Goal: Information Seeking & Learning: Learn about a topic

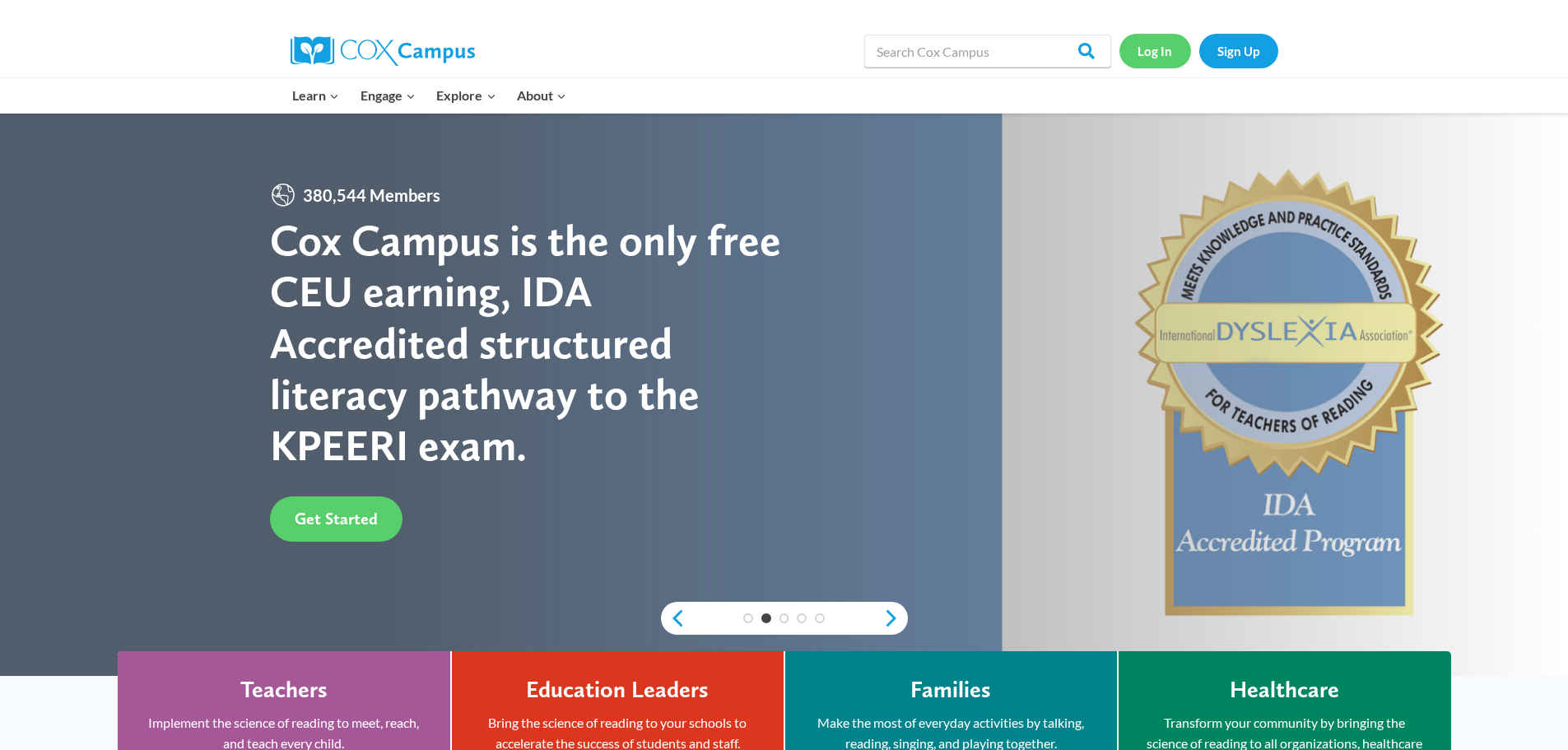
click at [1156, 66] on link "Log In" at bounding box center [1156, 51] width 71 height 34
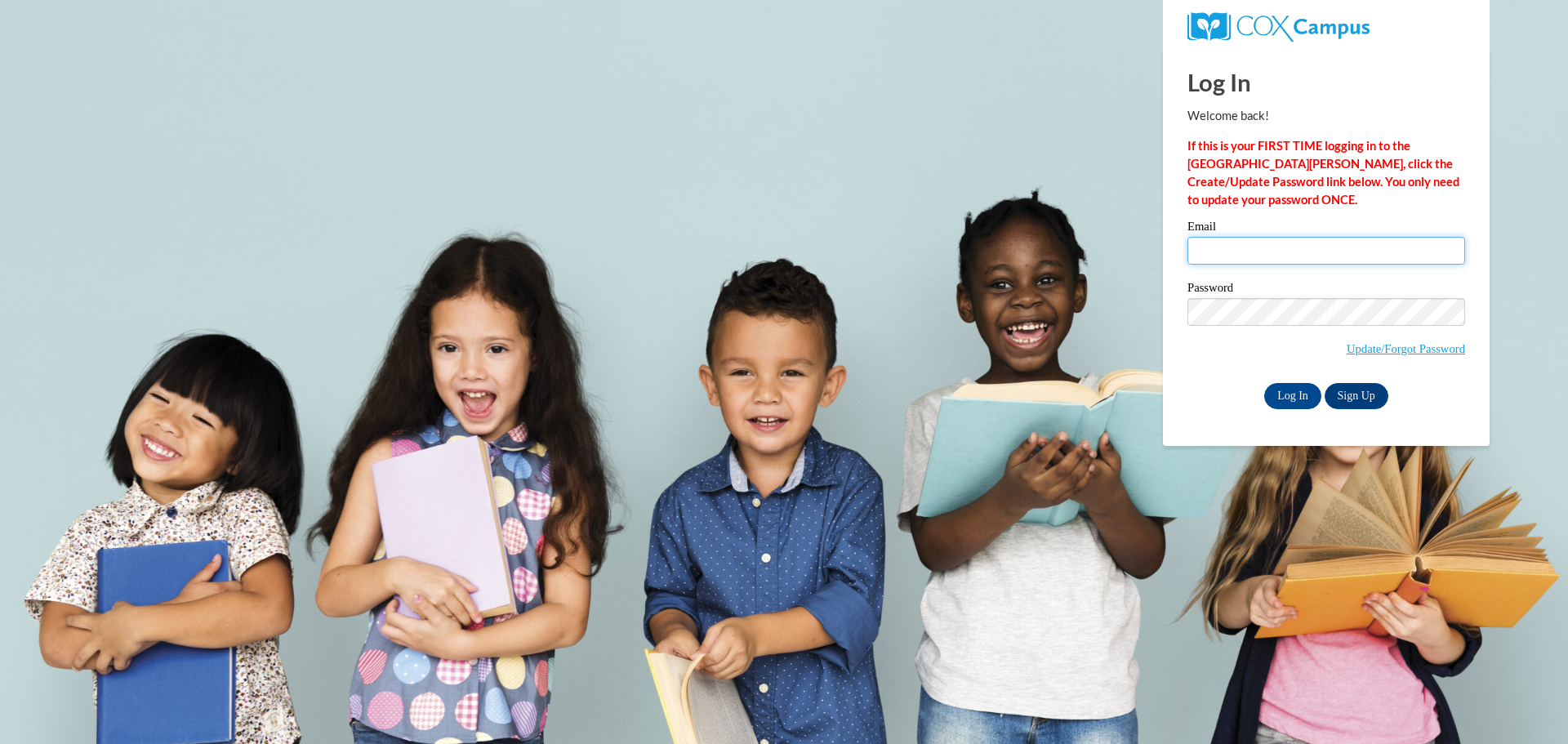
click at [1333, 261] on input "Email" at bounding box center [1327, 251] width 278 height 28
type input "mrsdrwhite92@gmail.com"
click at [1296, 324] on span "Update/Forgot Password" at bounding box center [1327, 332] width 278 height 68
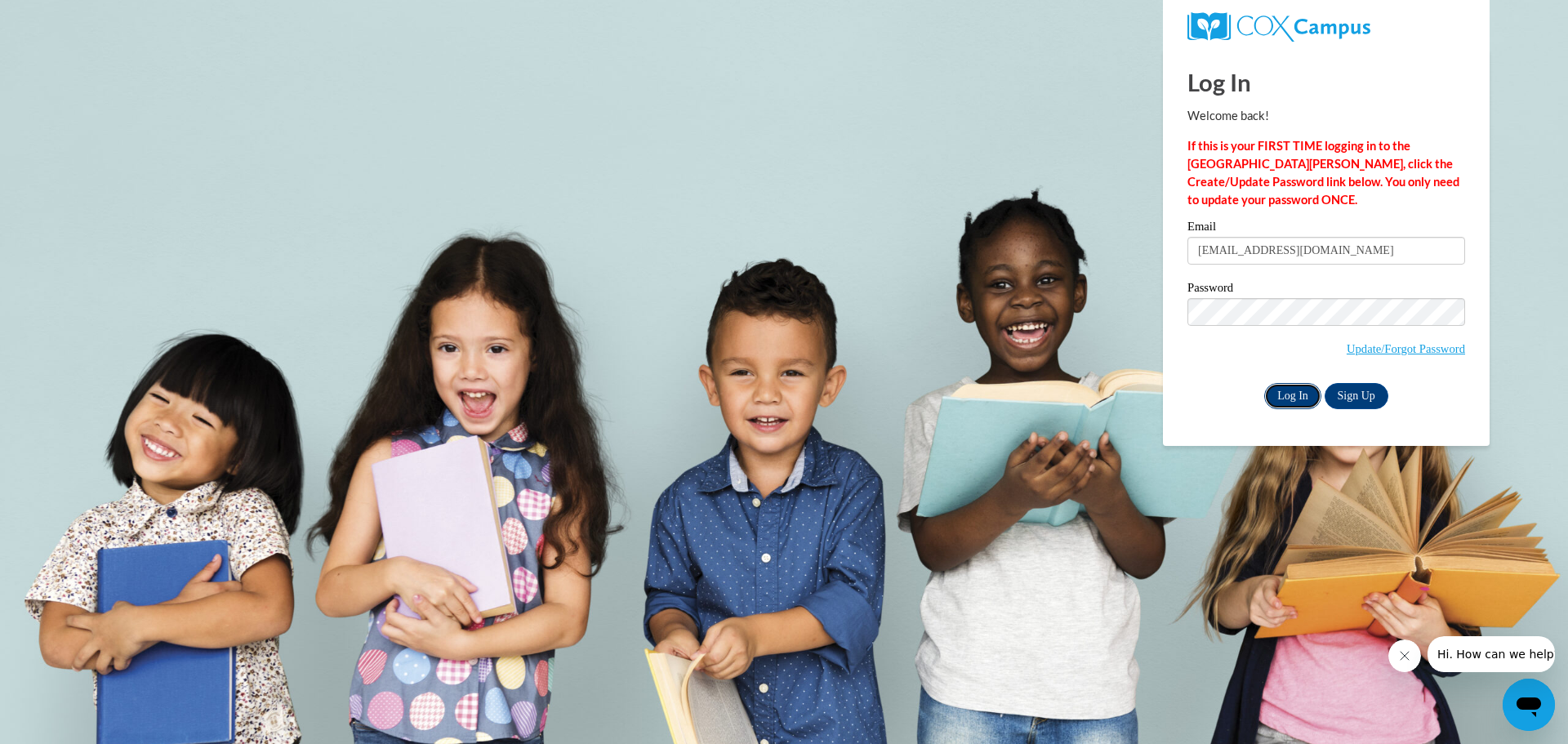
click at [1285, 389] on input "Log In" at bounding box center [1292, 396] width 57 height 26
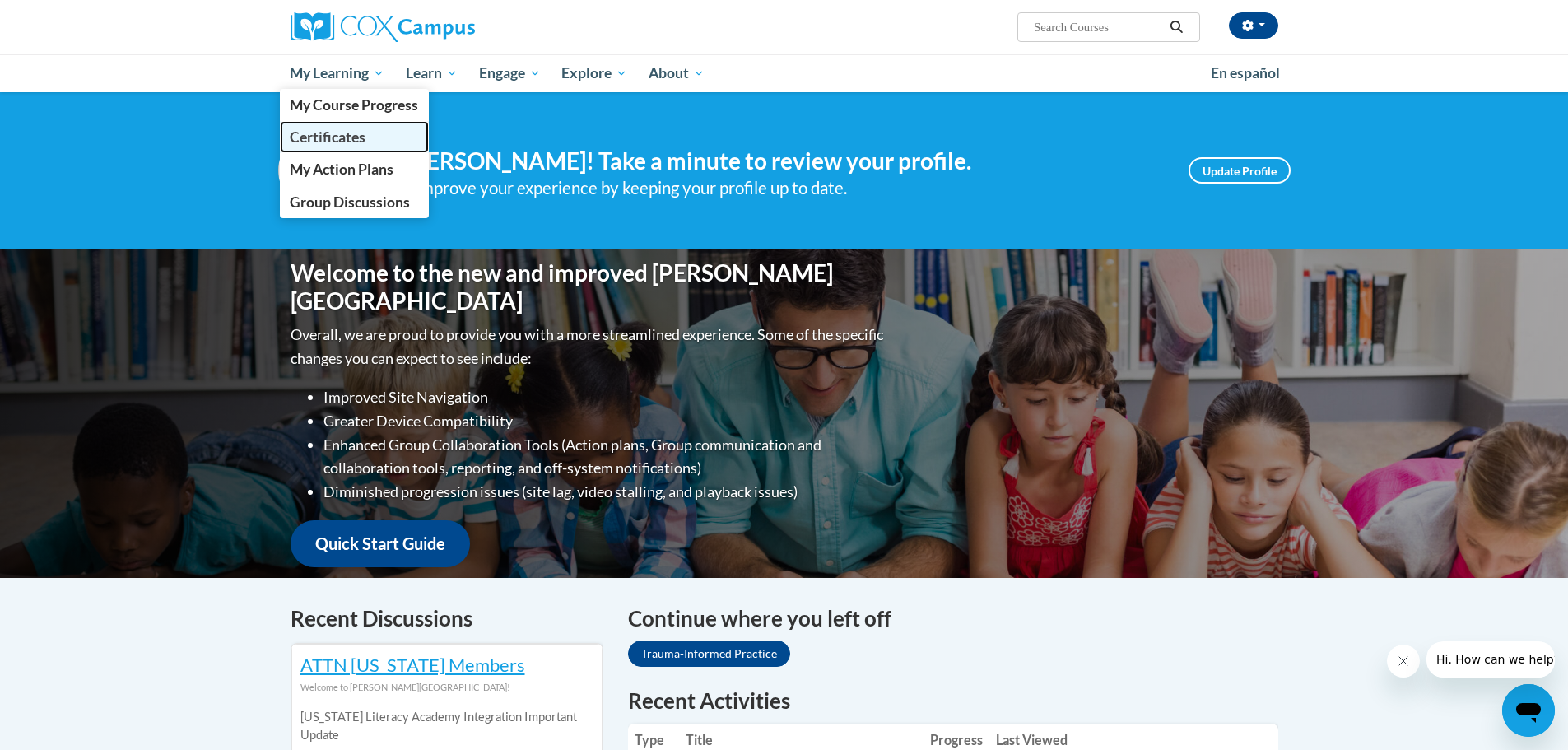
click at [352, 129] on span "Certificates" at bounding box center [327, 137] width 76 height 17
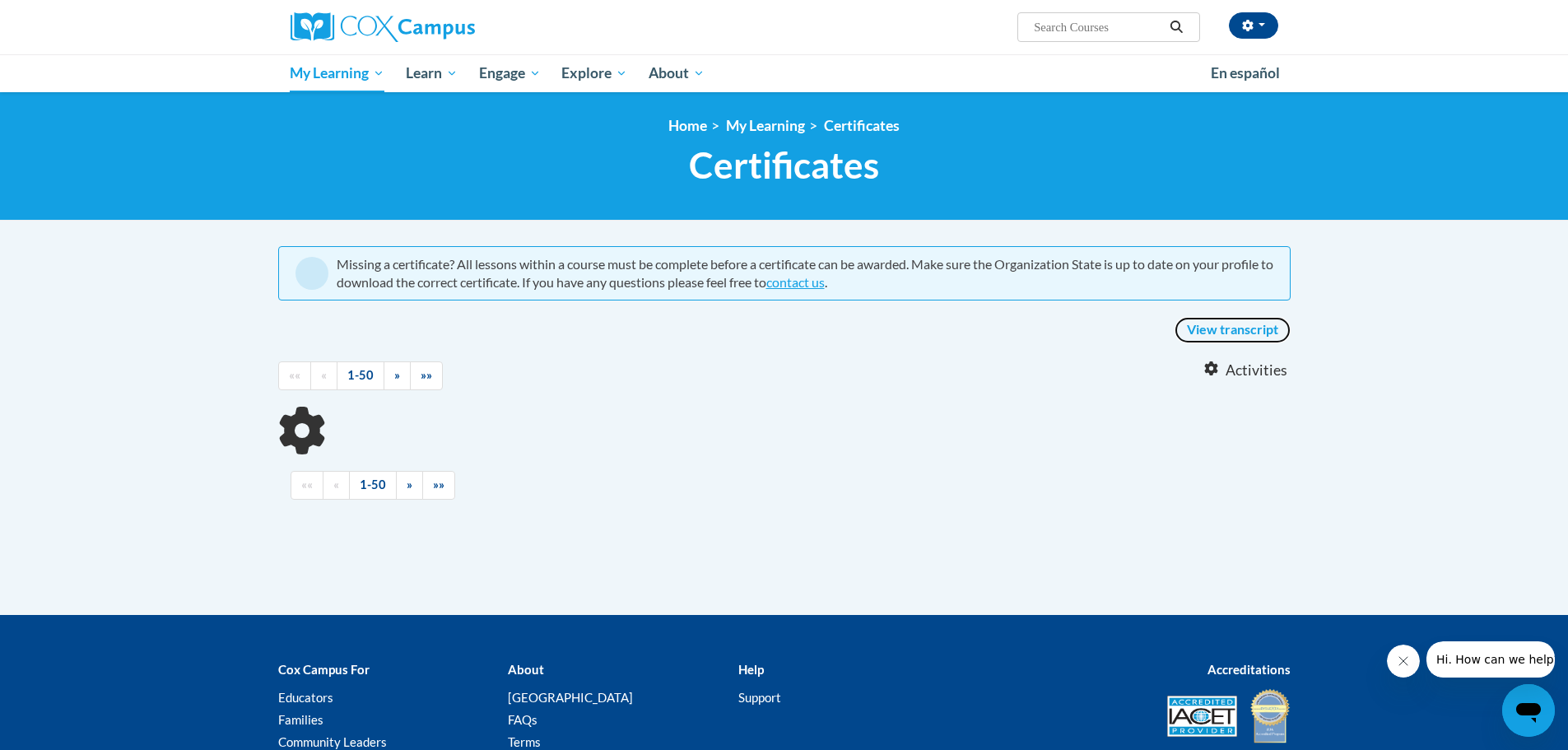
click at [1214, 330] on link "View transcript" at bounding box center [1233, 330] width 116 height 26
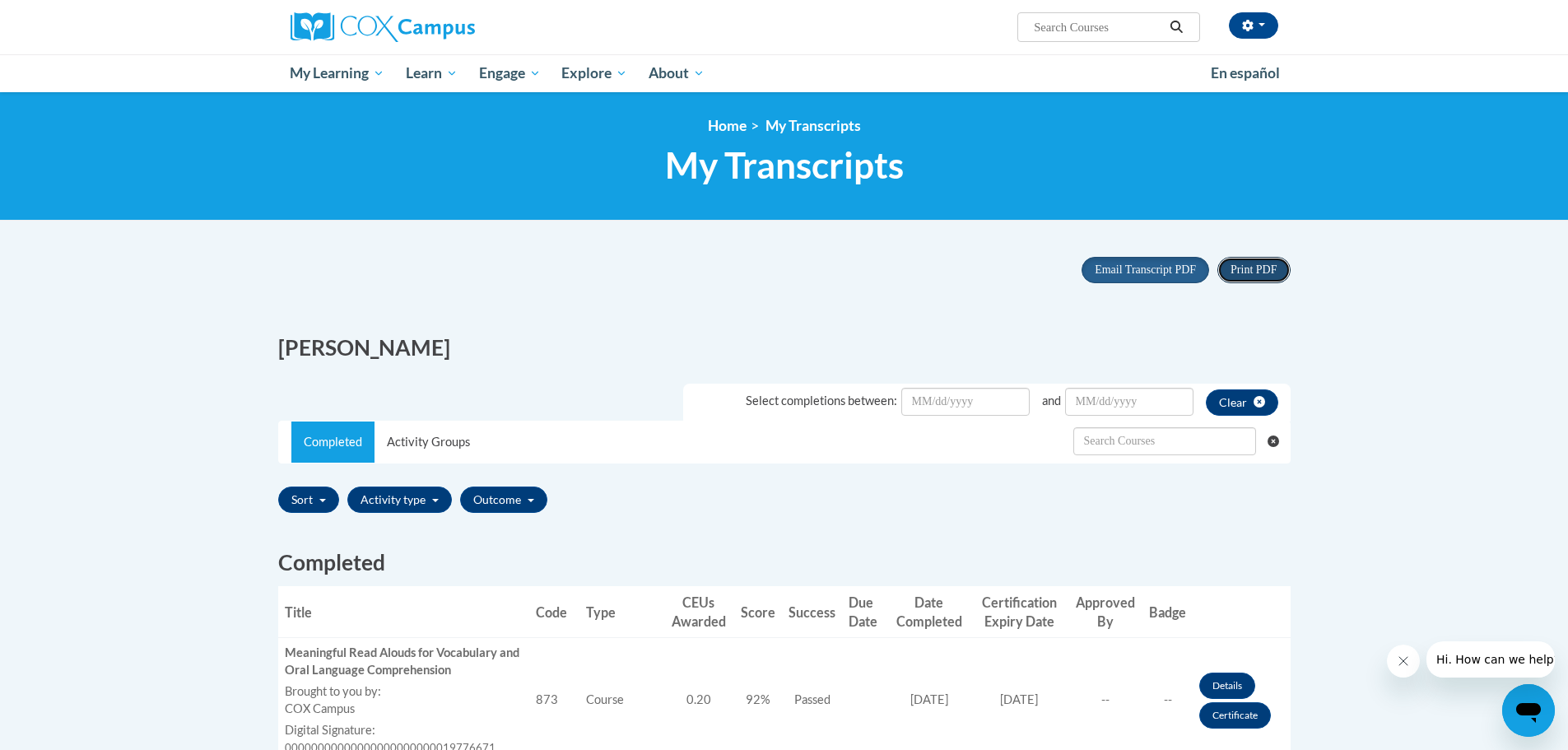
click at [1269, 263] on span "Print PDF" at bounding box center [1253, 269] width 46 height 12
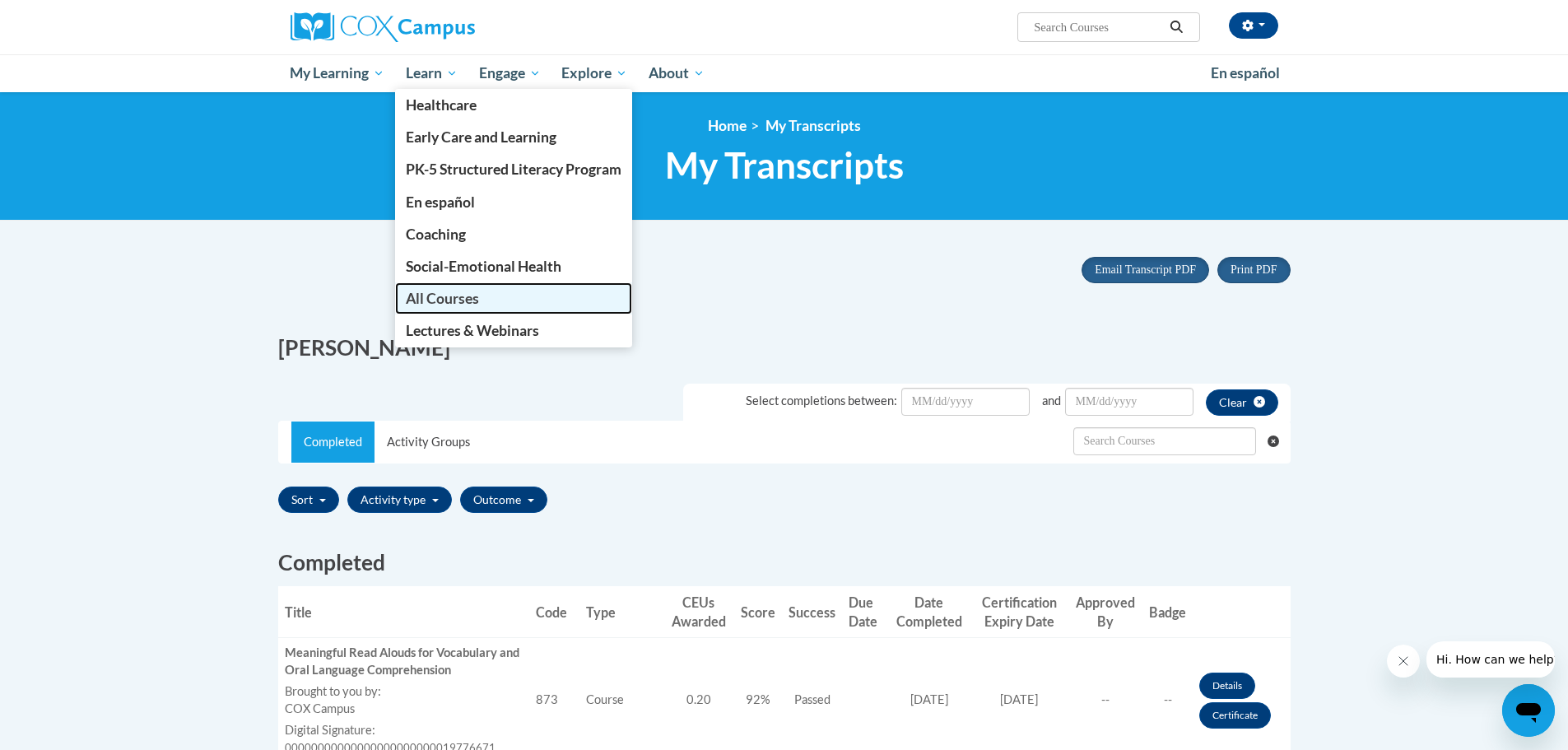
click at [459, 285] on link "All Courses" at bounding box center [514, 299] width 237 height 32
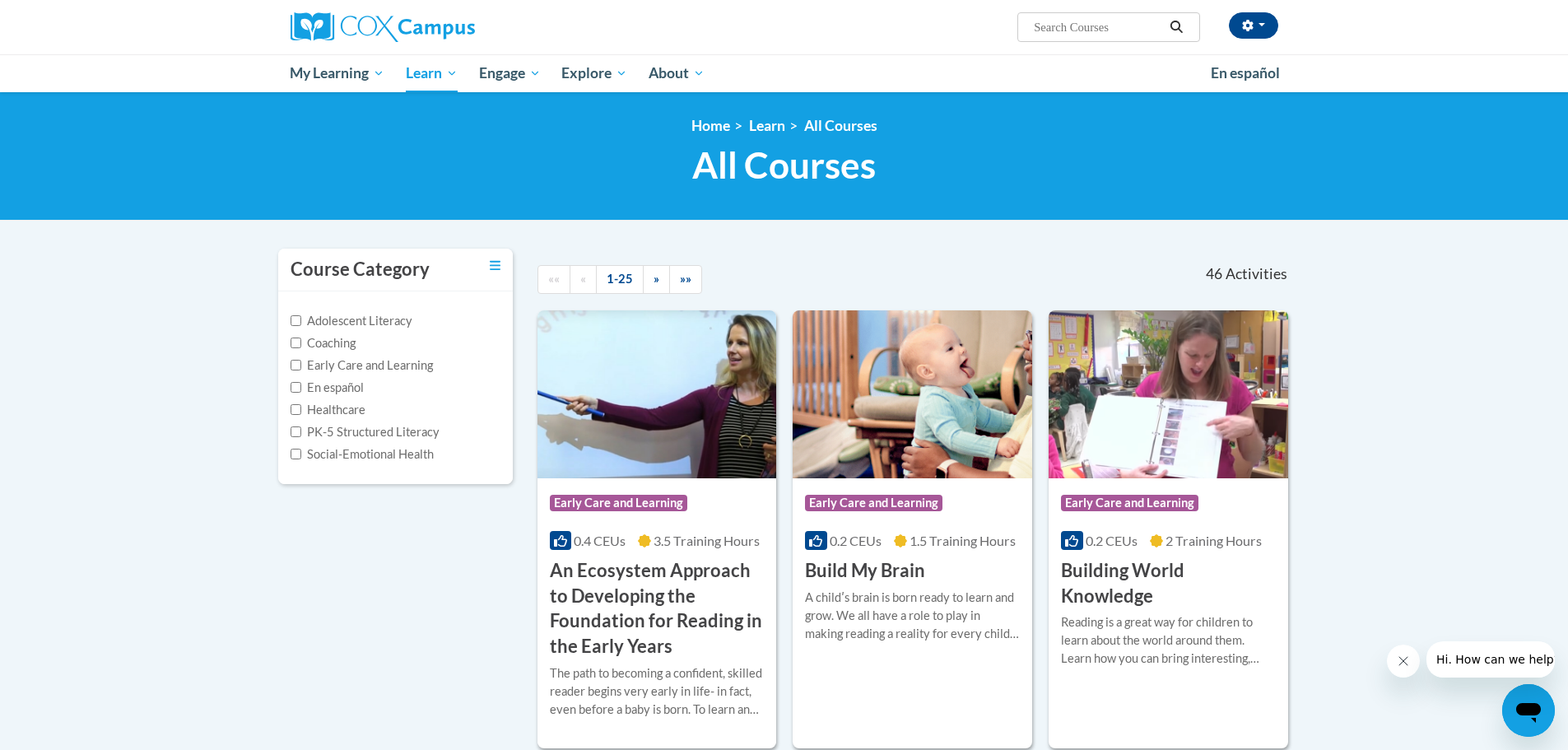
drag, startPoint x: 387, startPoint y: 431, endPoint x: 493, endPoint y: 443, distance: 106.7
click at [387, 431] on label "PK-5 Structured Literacy" at bounding box center [365, 431] width 149 height 18
click at [302, 431] on input "PK-5 Structured Literacy" at bounding box center [295, 431] width 10 height 10
checkbox input "true"
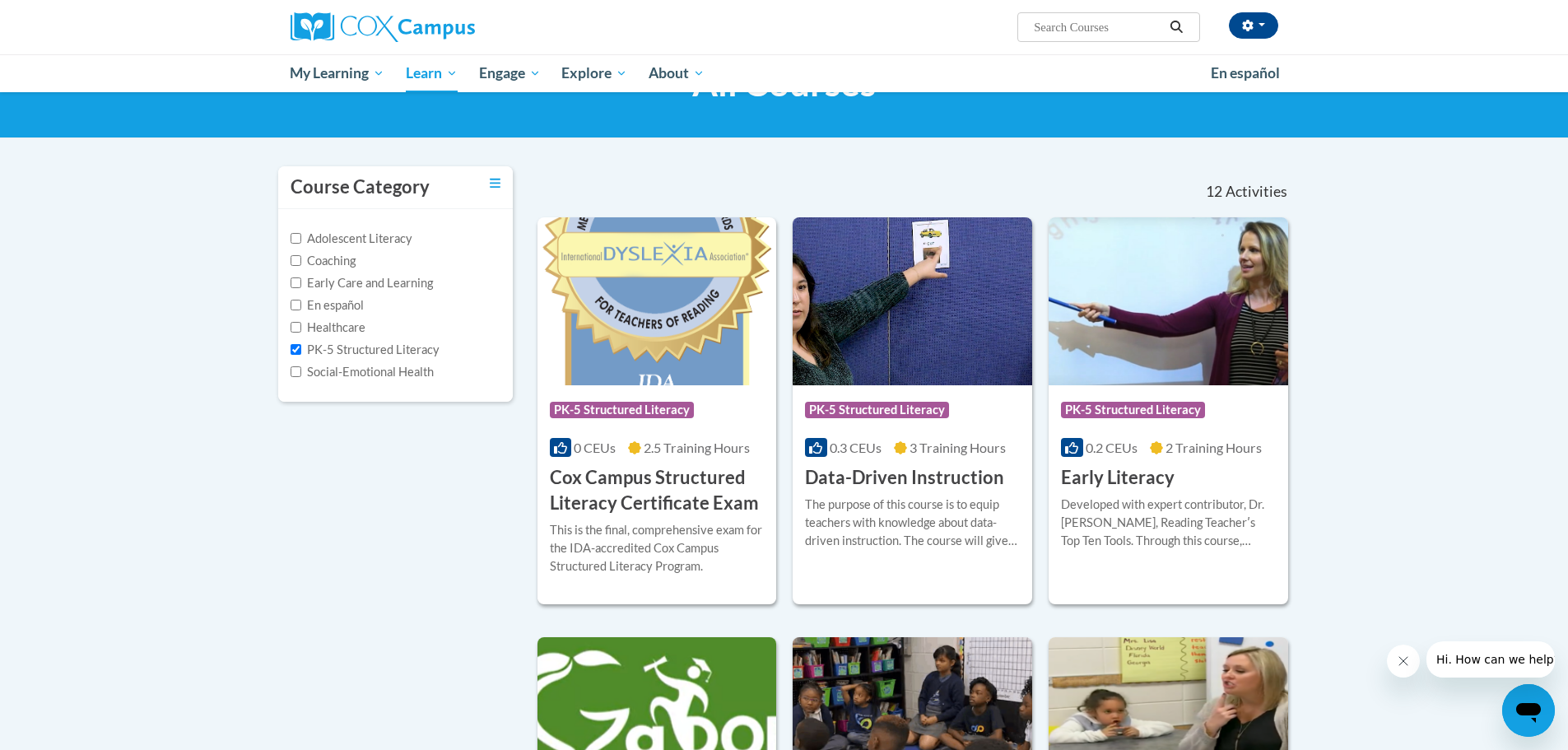
scroll to position [164, 0]
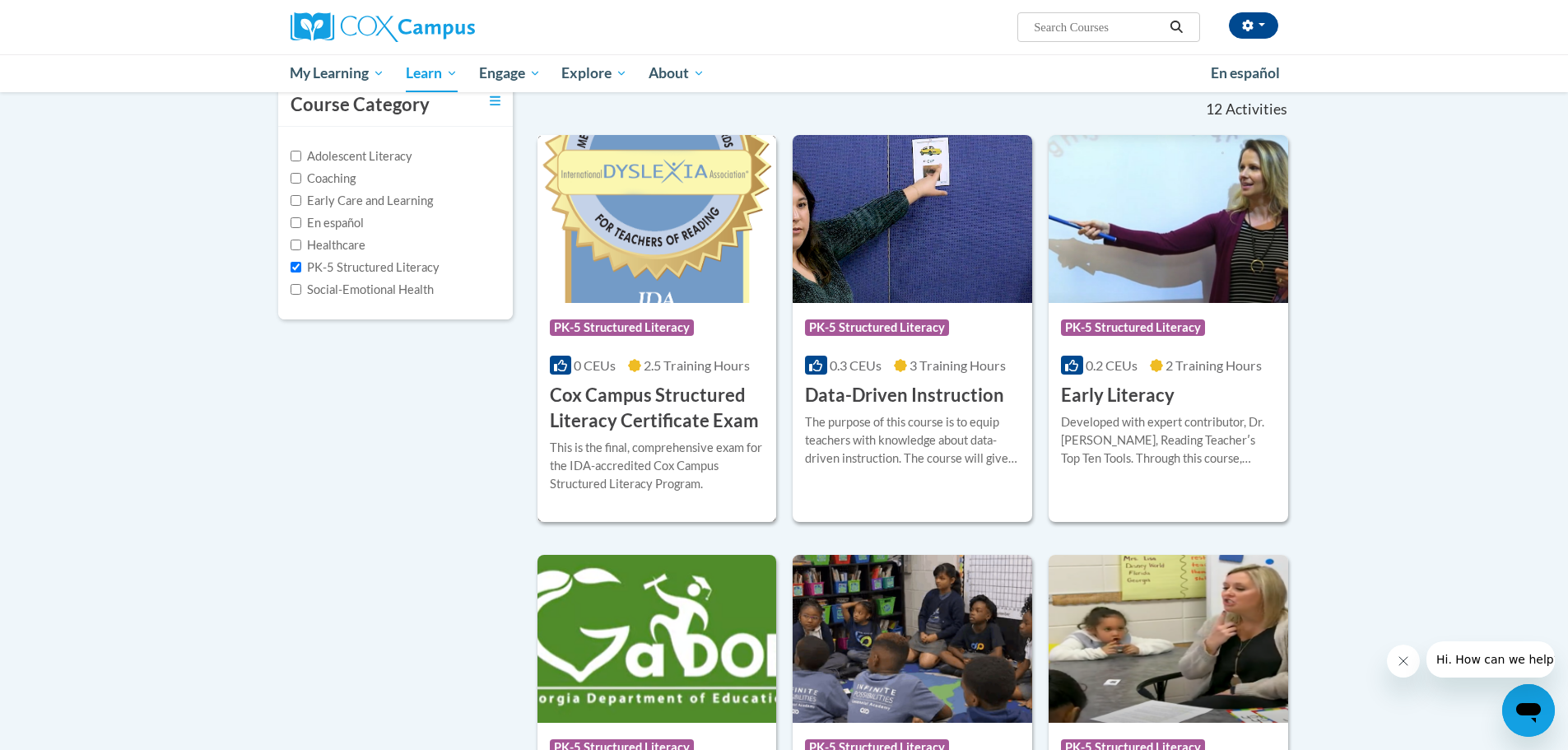
click at [701, 403] on h3 "Cox Campus Structured Literacy Certificate Exam" at bounding box center [657, 408] width 215 height 51
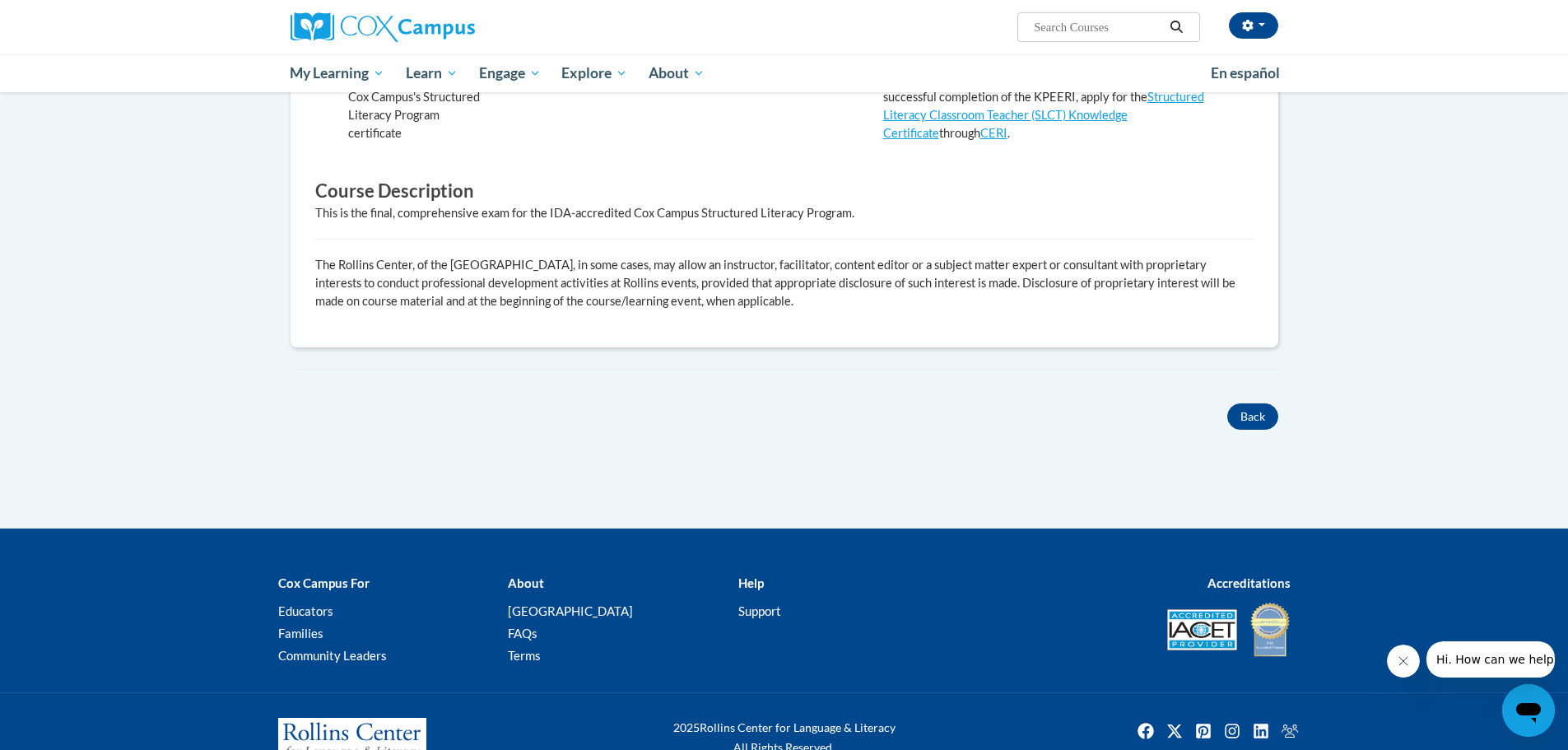
scroll to position [247, 0]
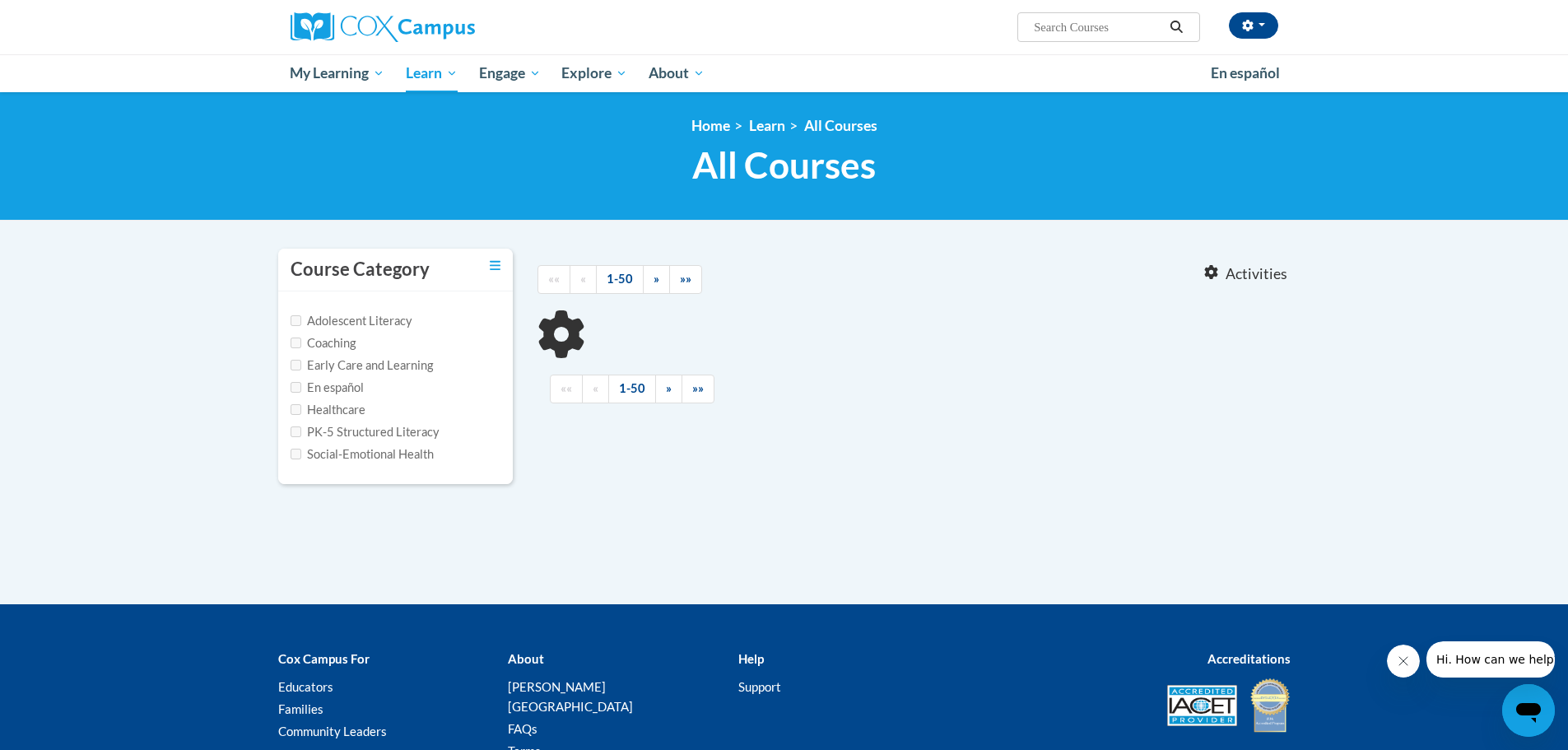
scroll to position [125, 0]
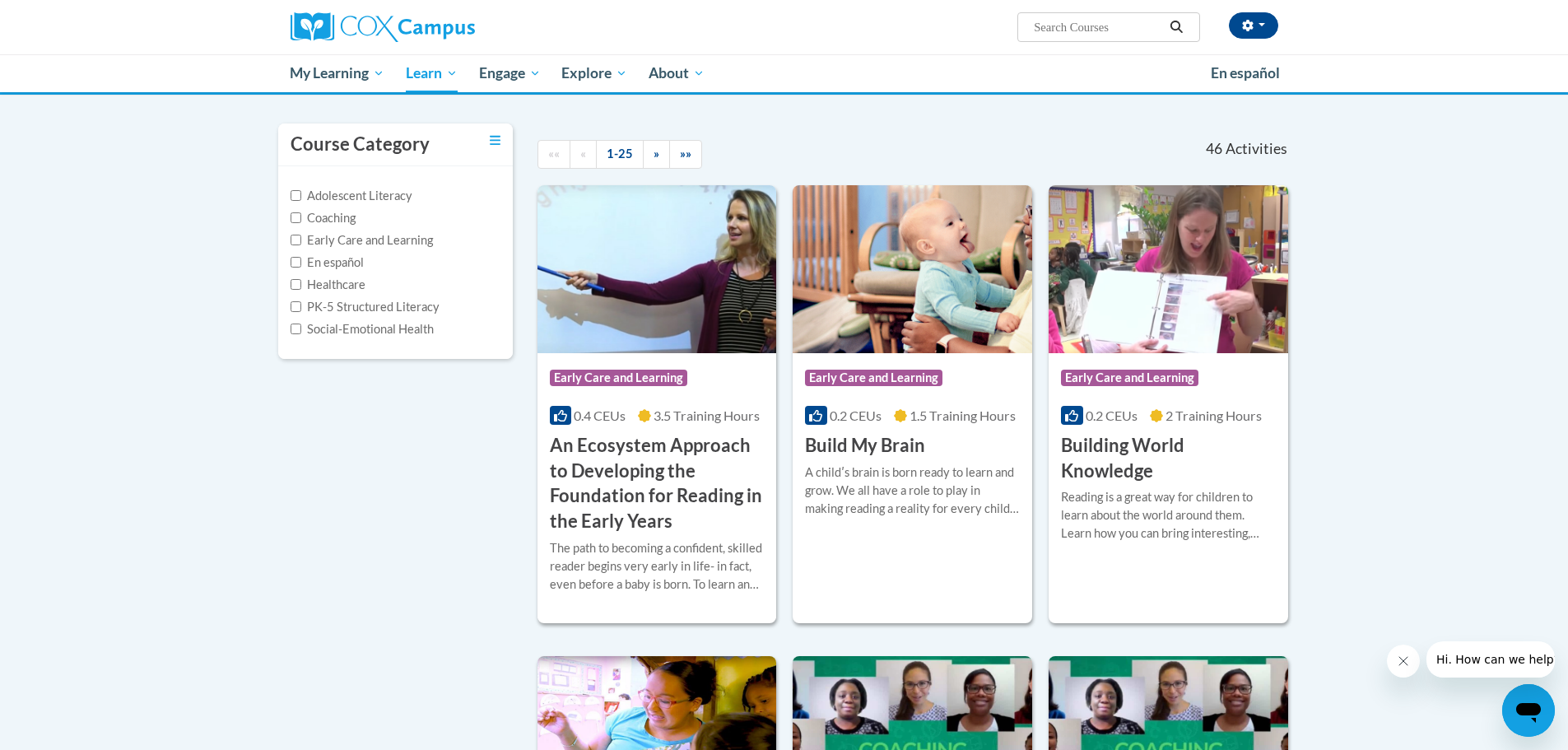
click at [357, 306] on label "PK-5 Structured Literacy" at bounding box center [365, 306] width 149 height 18
click at [302, 306] on input "PK-5 Structured Literacy" at bounding box center [295, 306] width 10 height 10
checkbox input "true"
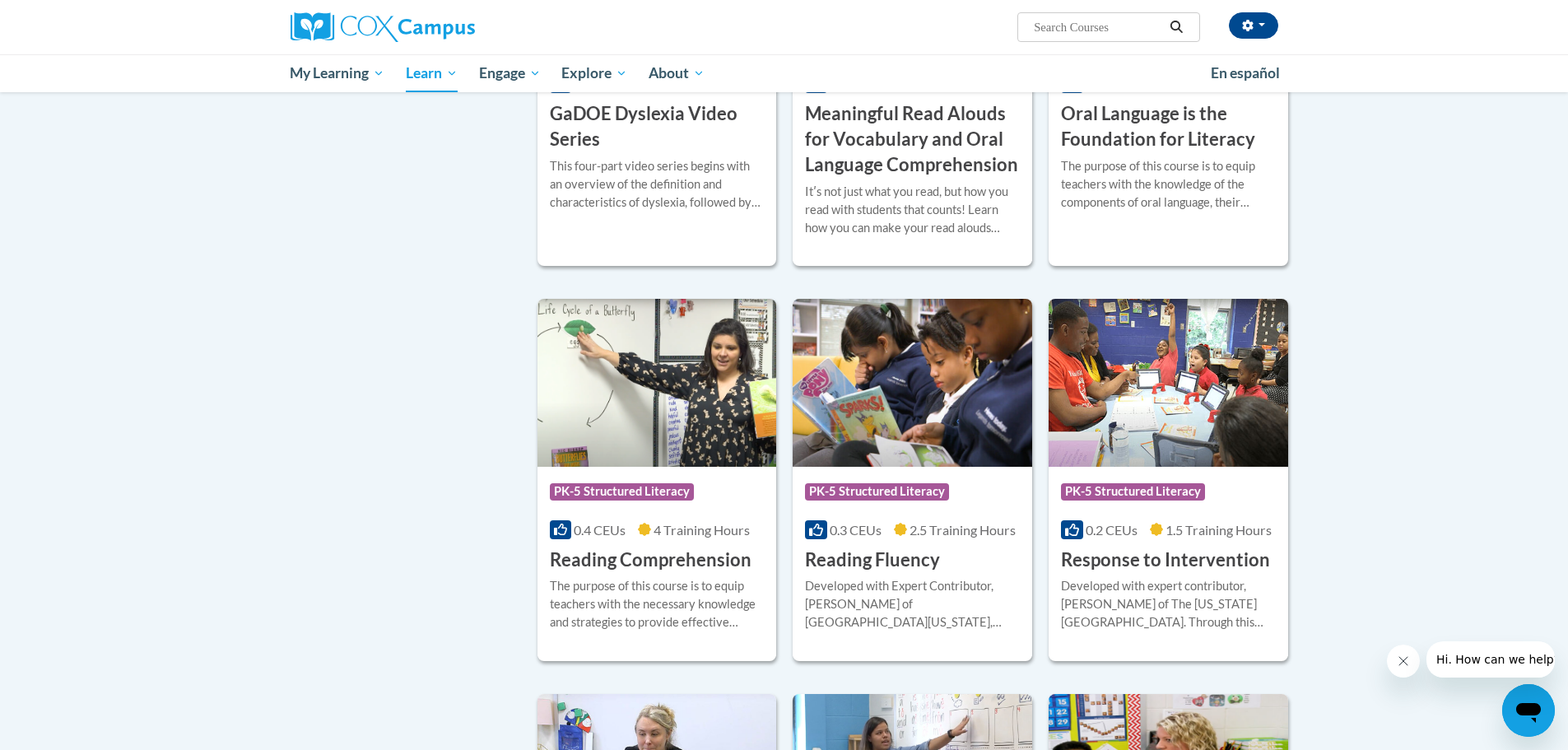
scroll to position [1114, 0]
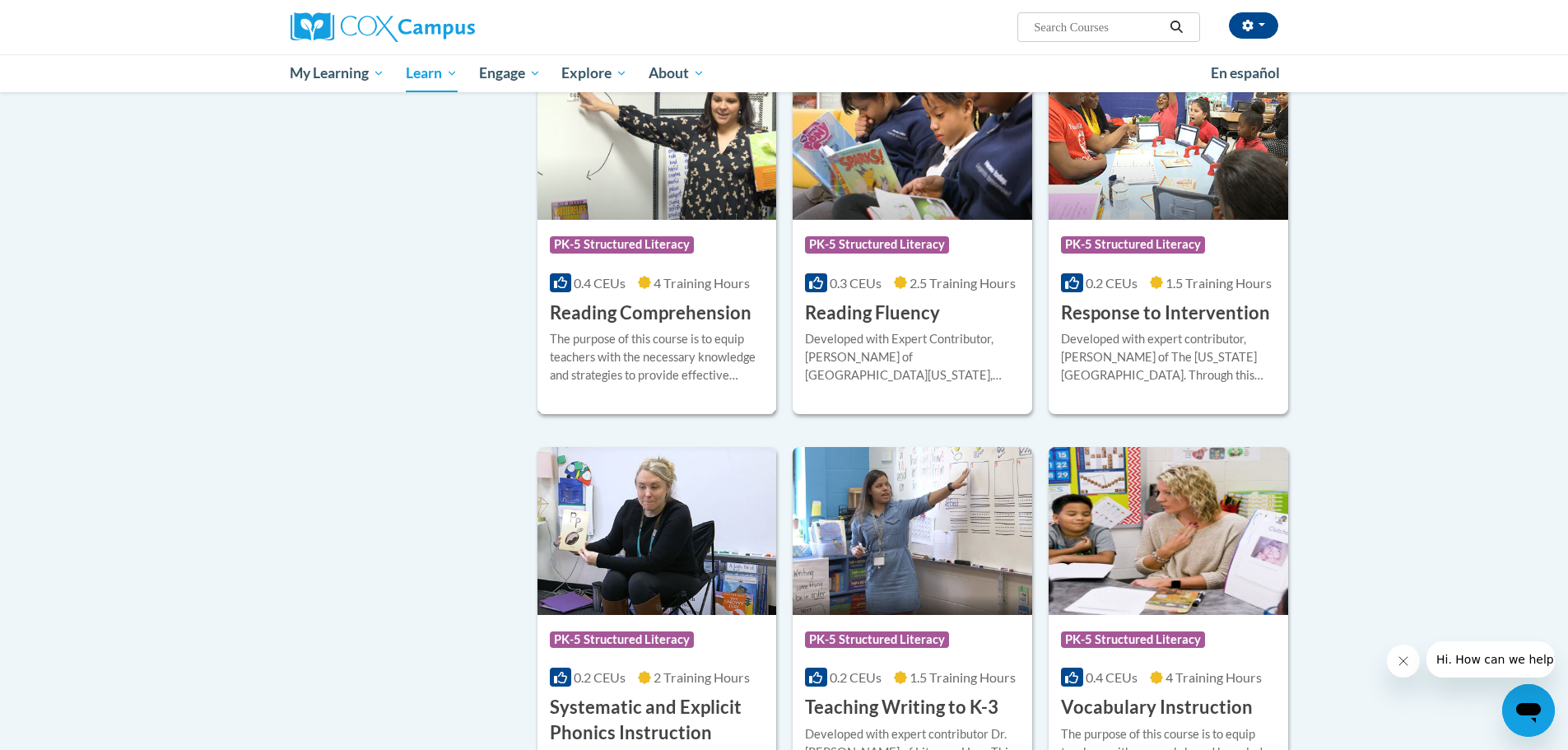
click at [681, 305] on h3 "Reading Comprehension" at bounding box center [650, 313] width 202 height 25
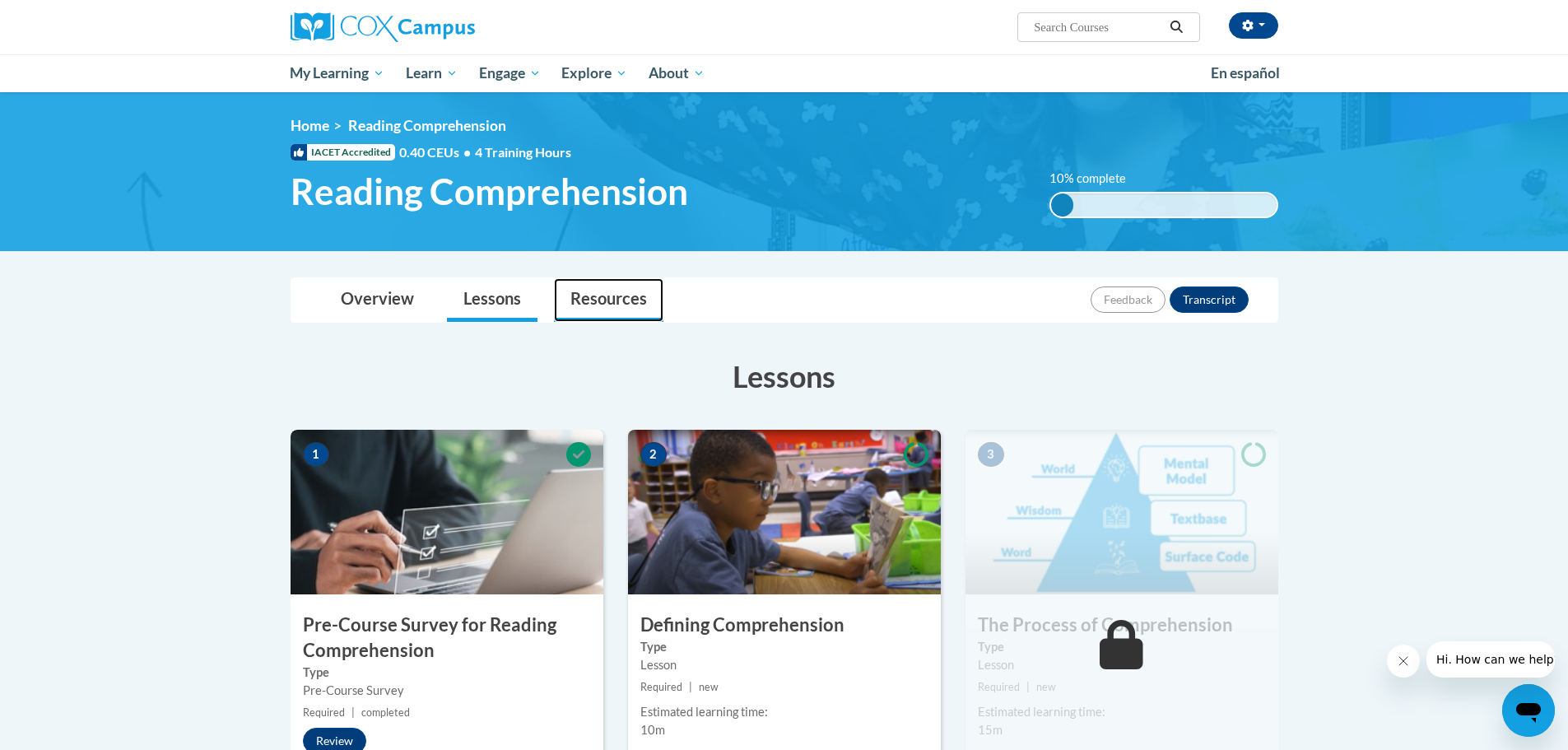
click at [629, 299] on link "Resources" at bounding box center [609, 300] width 110 height 43
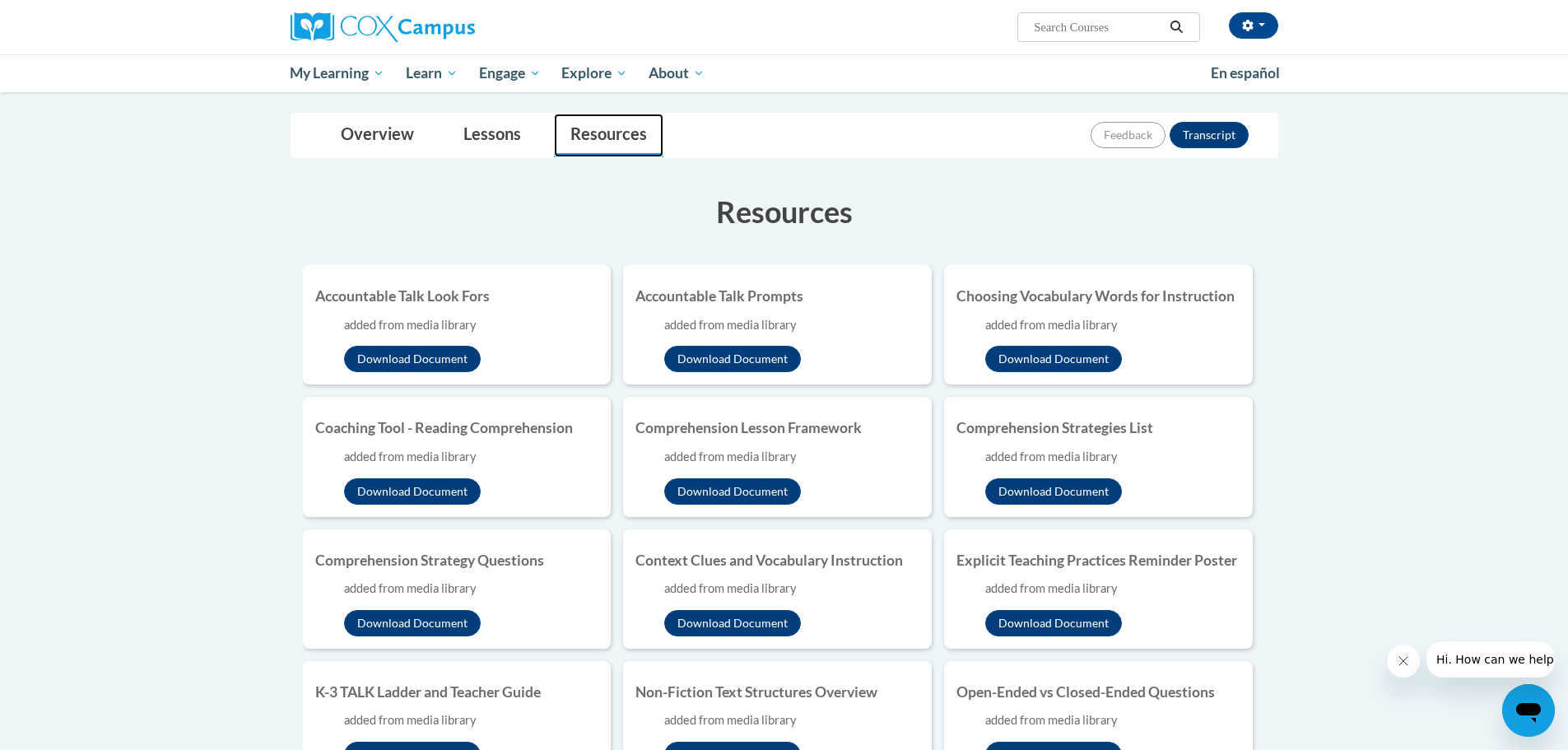
scroll to position [247, 0]
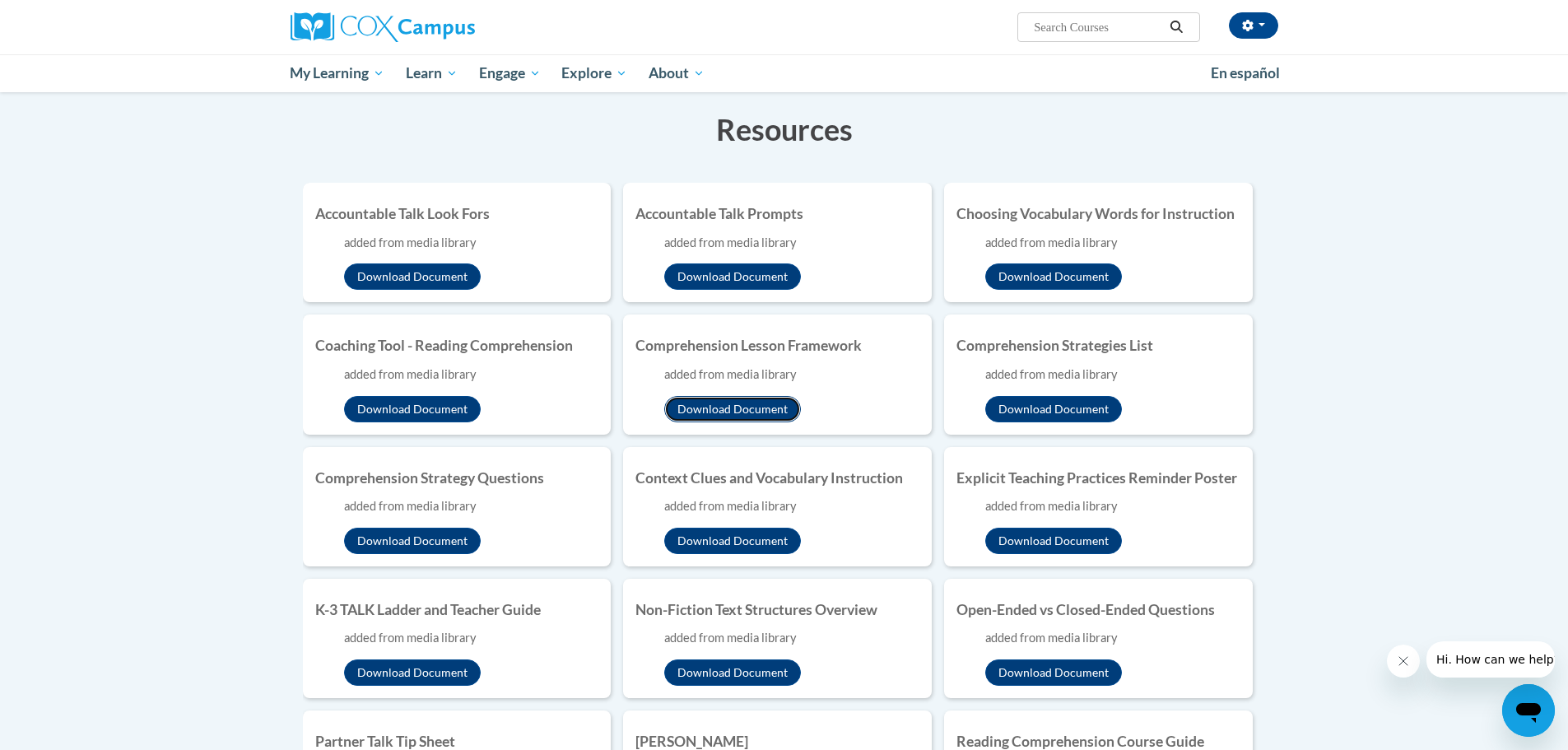
click at [729, 408] on button "Download Document" at bounding box center [732, 409] width 136 height 26
click at [1080, 277] on button "Download Document" at bounding box center [1053, 276] width 136 height 26
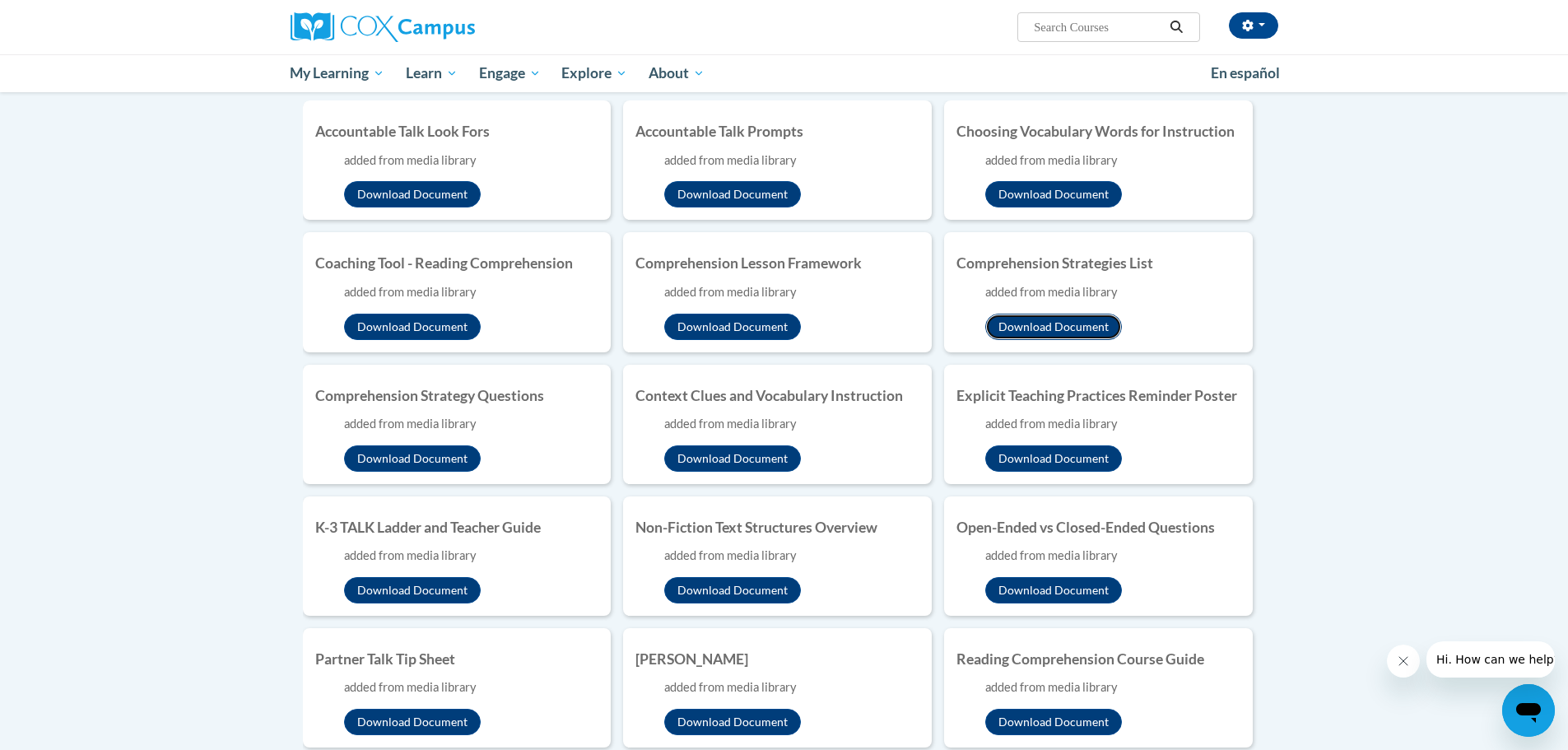
click at [1102, 329] on button "Download Document" at bounding box center [1053, 327] width 136 height 26
drag, startPoint x: 1067, startPoint y: 456, endPoint x: 1161, endPoint y: 402, distance: 108.4
click at [1067, 456] on button "Download Document" at bounding box center [1053, 459] width 136 height 26
click at [1346, 397] on body "Deanna White (America/New_York UTC-04:00) My Profile Inbox My Transcripts Log O…" at bounding box center [784, 624] width 1568 height 1906
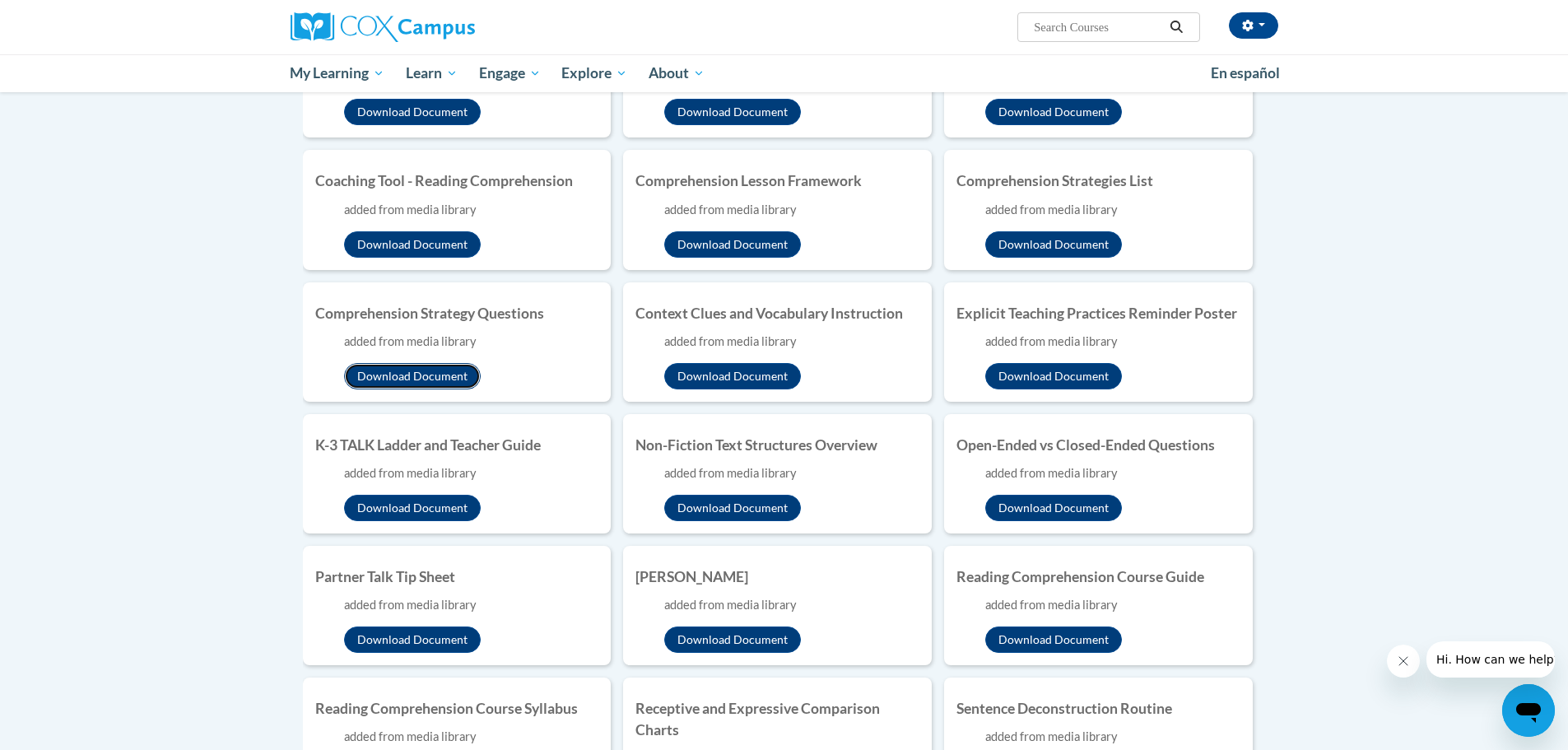
click at [438, 373] on button "Download Document" at bounding box center [411, 376] width 136 height 26
click at [1293, 248] on div "Toggle navigation Overview Lessons Resources Feedback Transcript Overview Recom…" at bounding box center [784, 534] width 1037 height 1338
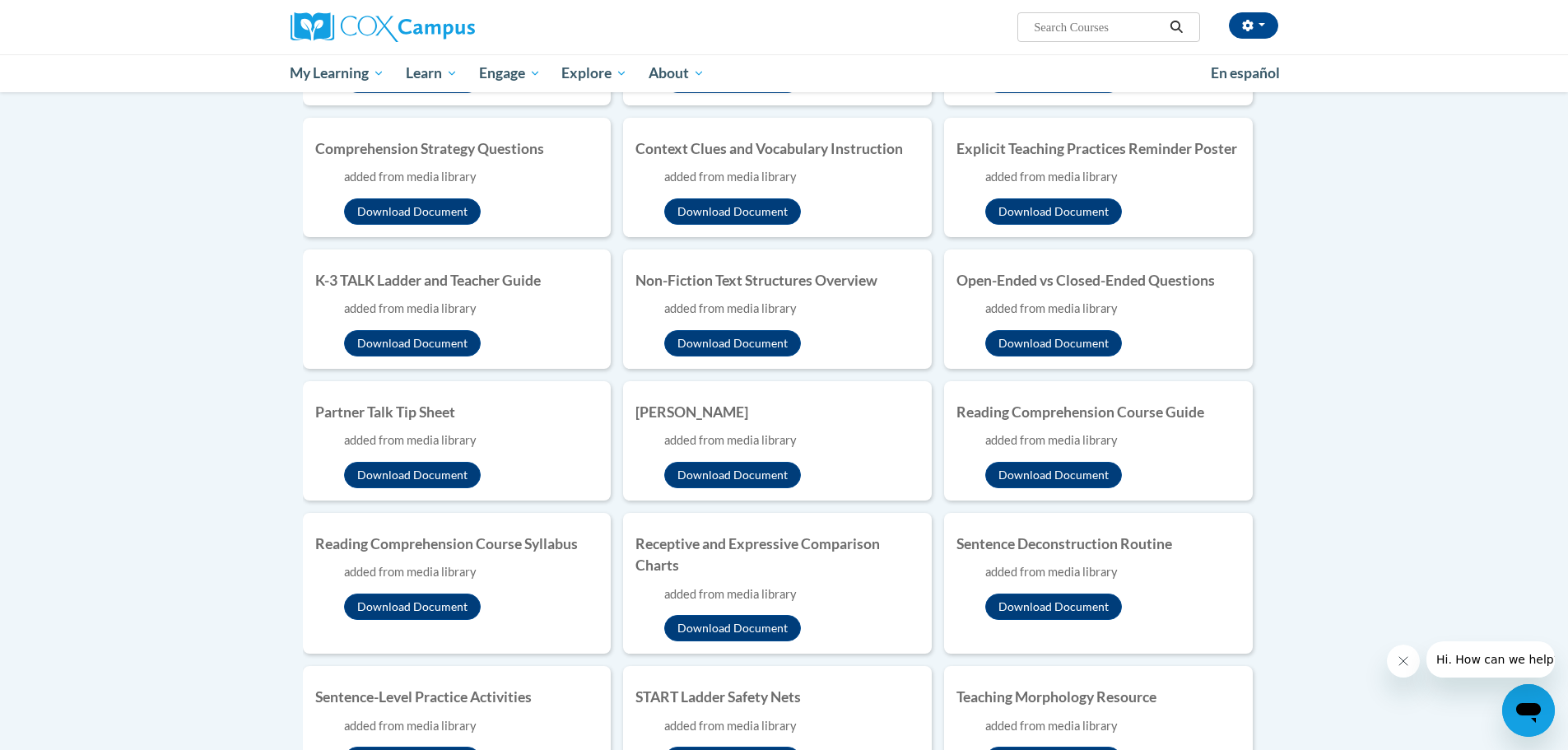
scroll to position [823, 0]
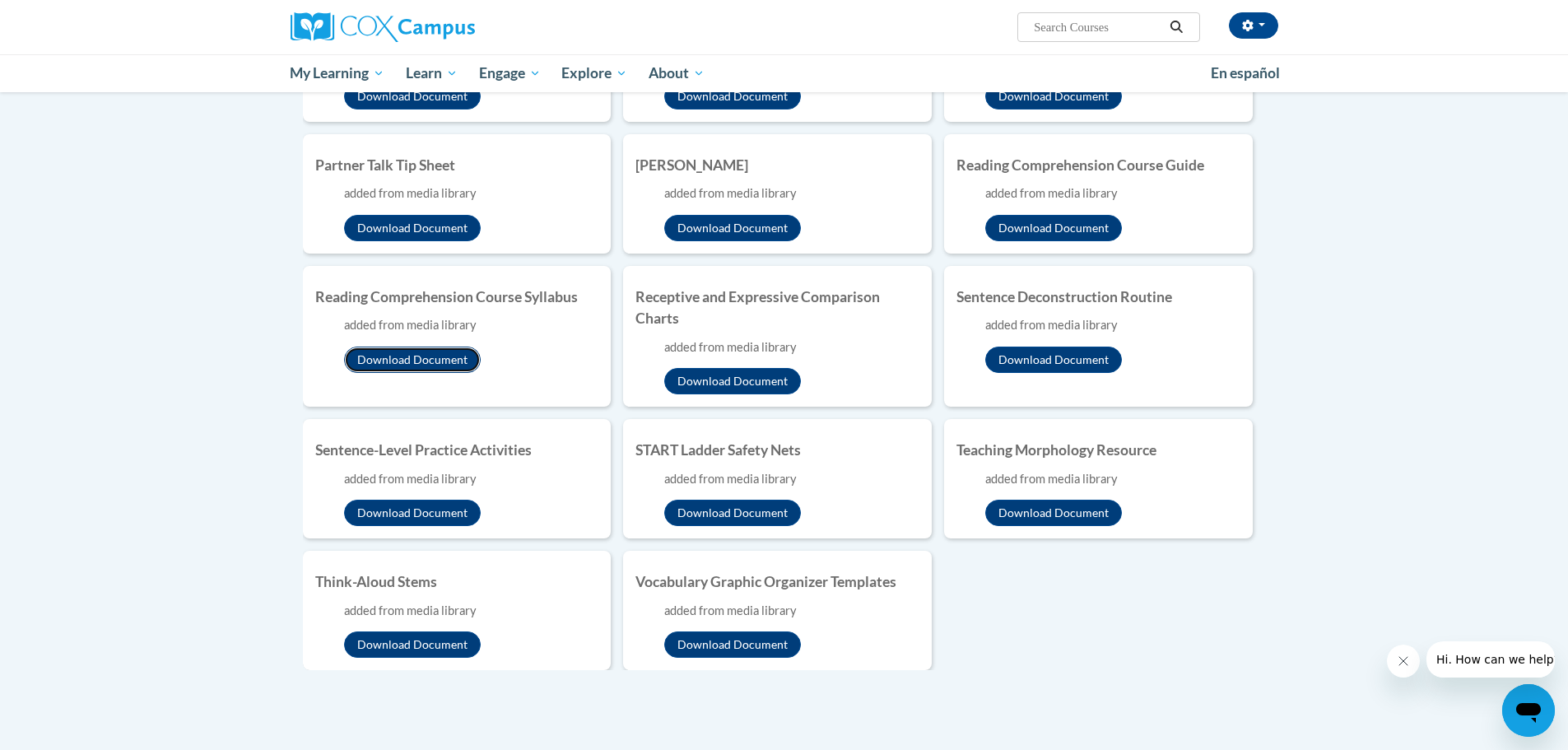
click at [420, 358] on button "Download Document" at bounding box center [411, 360] width 136 height 26
click at [1338, 305] on body "Deanna White (America/New_York UTC-04:00) My Profile Inbox My Transcripts Log O…" at bounding box center [784, 130] width 1568 height 1906
click at [1100, 508] on button "Download Document" at bounding box center [1053, 513] width 136 height 26
click at [1446, 504] on body "Deanna White (America/New_York UTC-04:00) My Profile Inbox My Transcripts Log O…" at bounding box center [784, 130] width 1568 height 1906
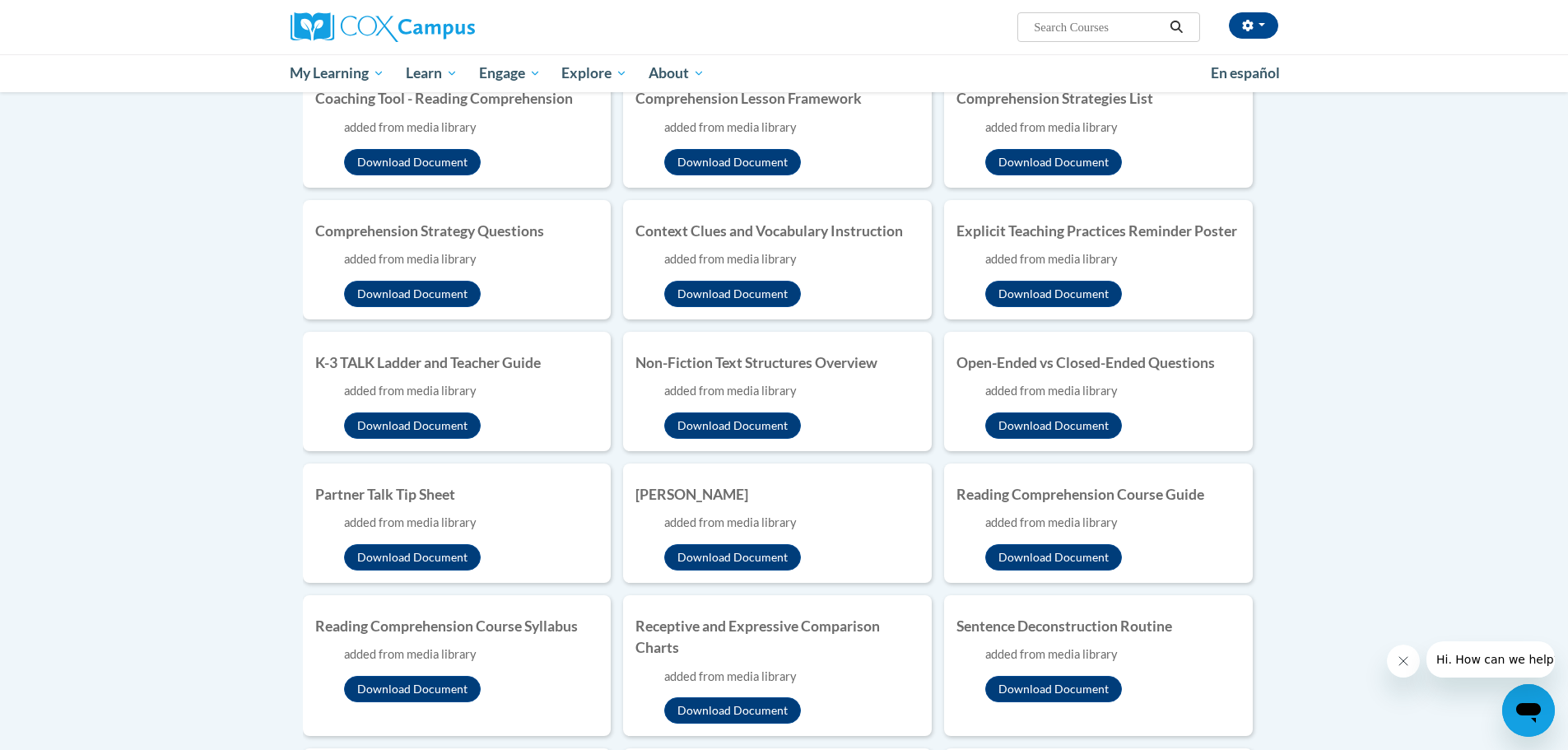
scroll to position [988, 0]
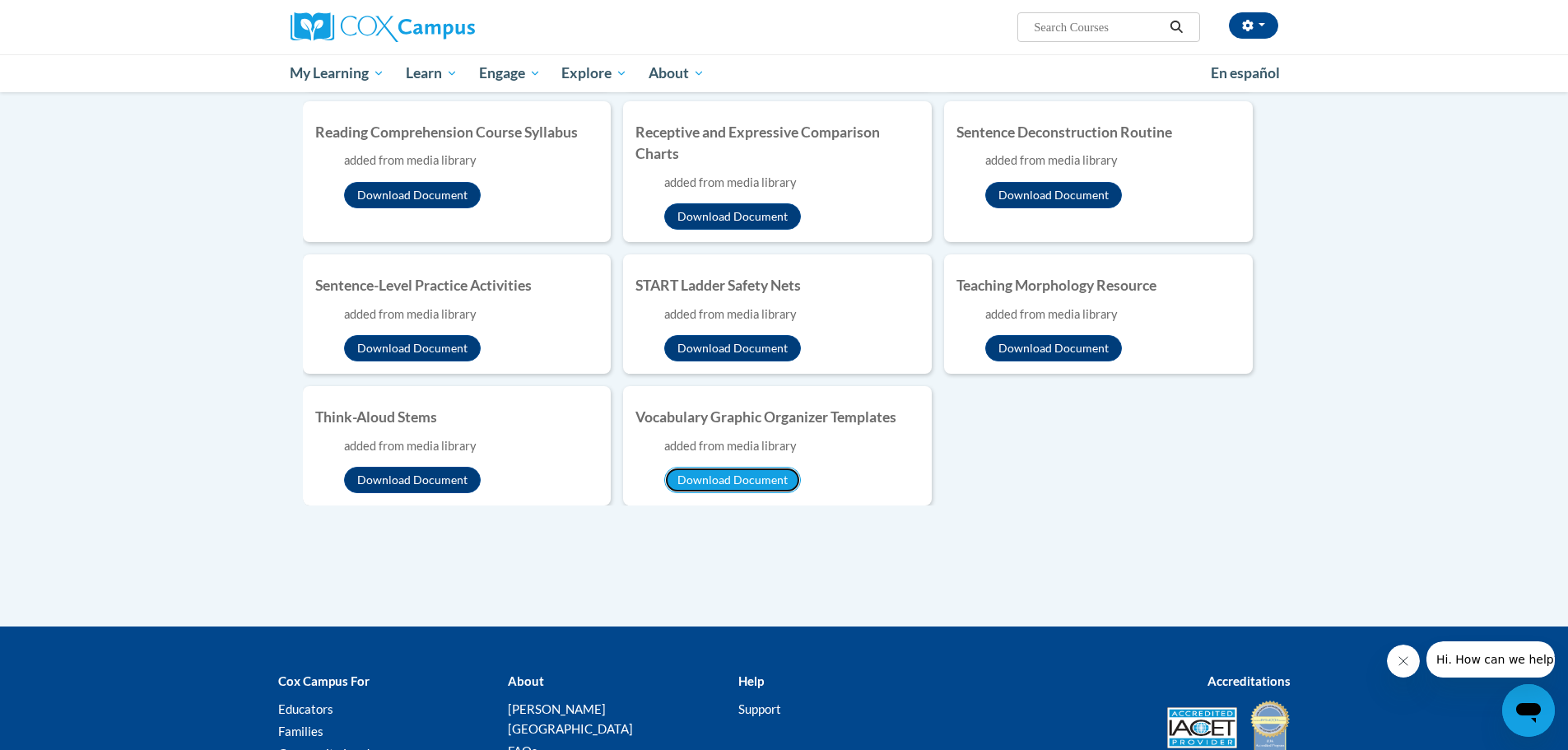
drag, startPoint x: 761, startPoint y: 475, endPoint x: 893, endPoint y: 422, distance: 142.2
click at [761, 475] on button "Download Document" at bounding box center [732, 480] width 136 height 26
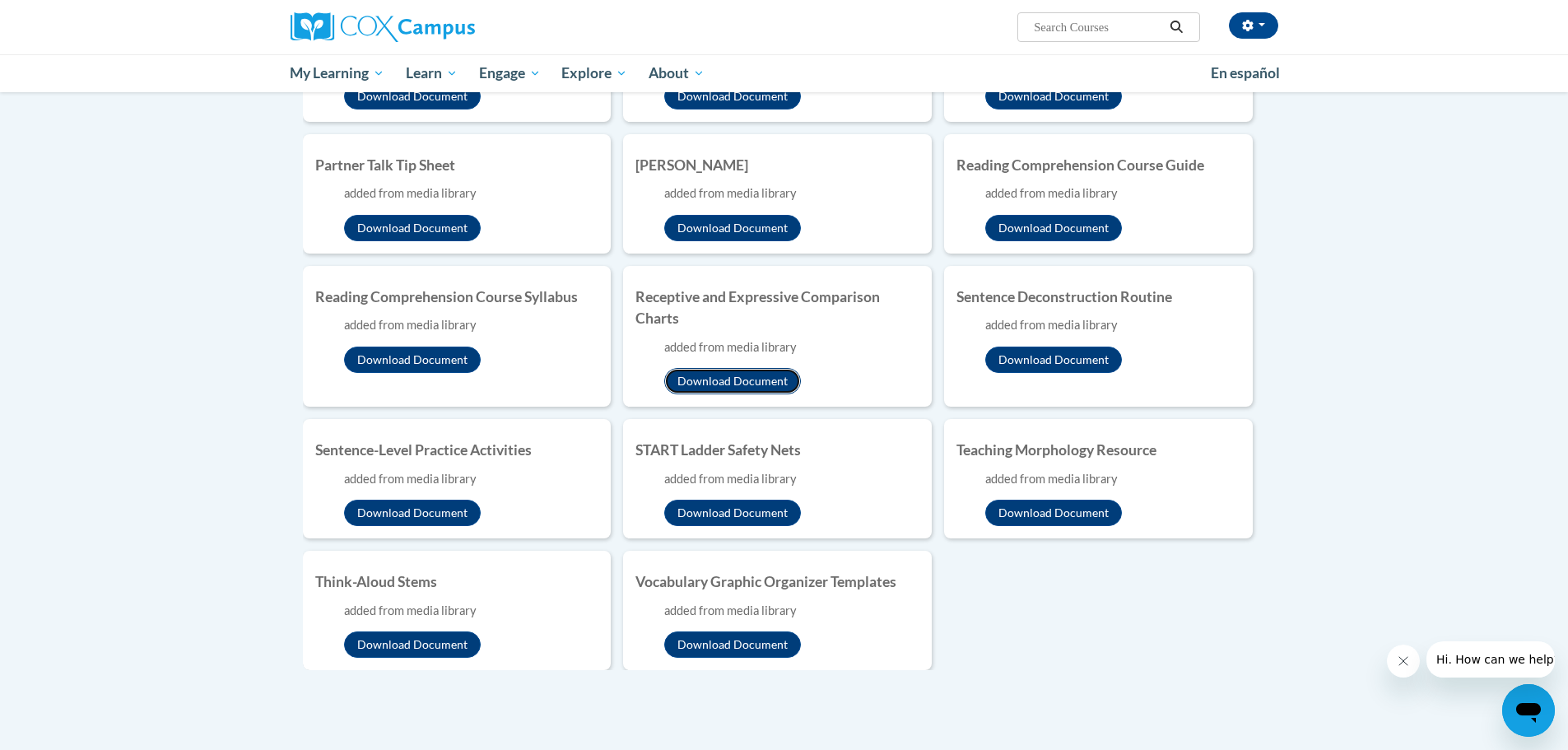
click at [739, 384] on button "Download Document" at bounding box center [732, 382] width 136 height 26
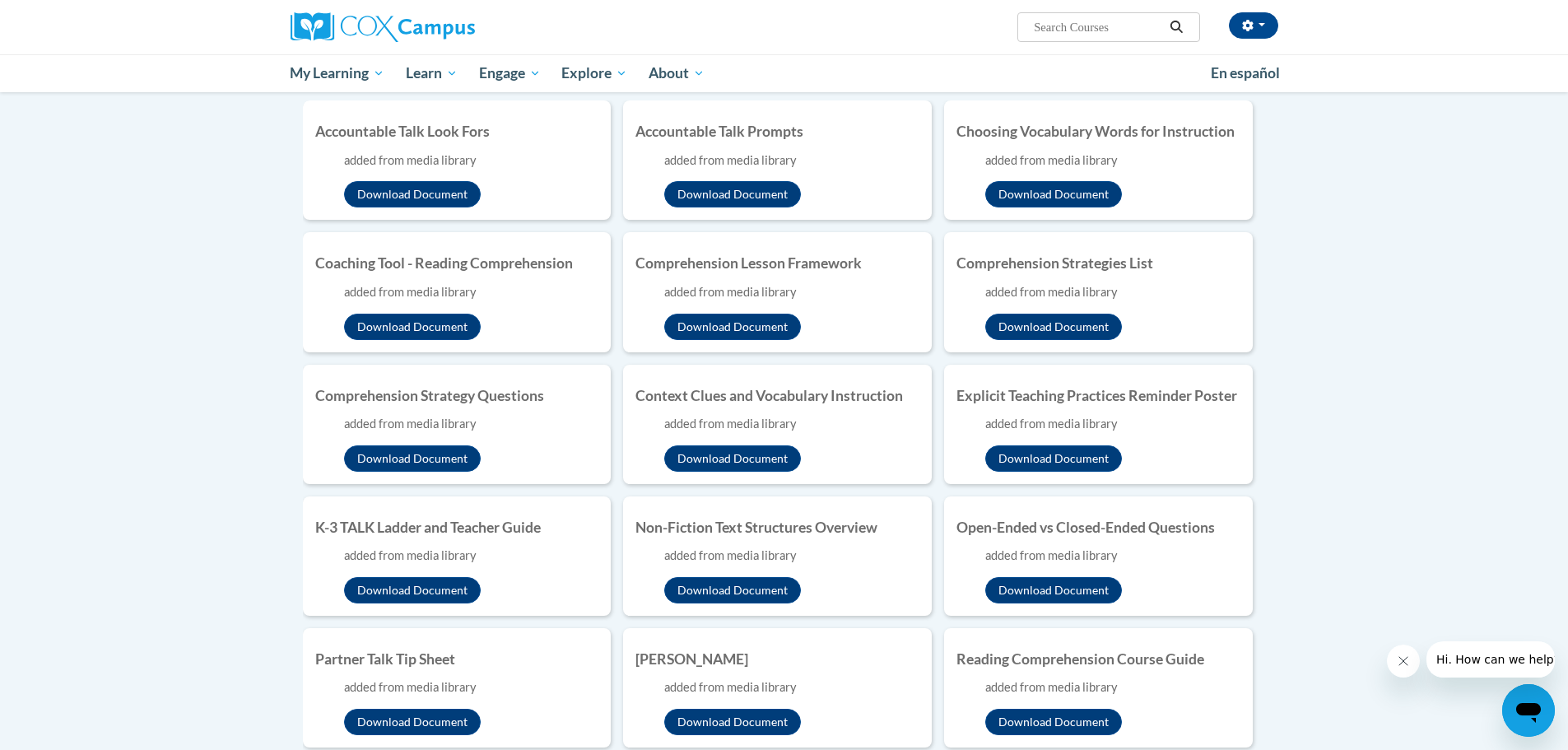
scroll to position [0, 0]
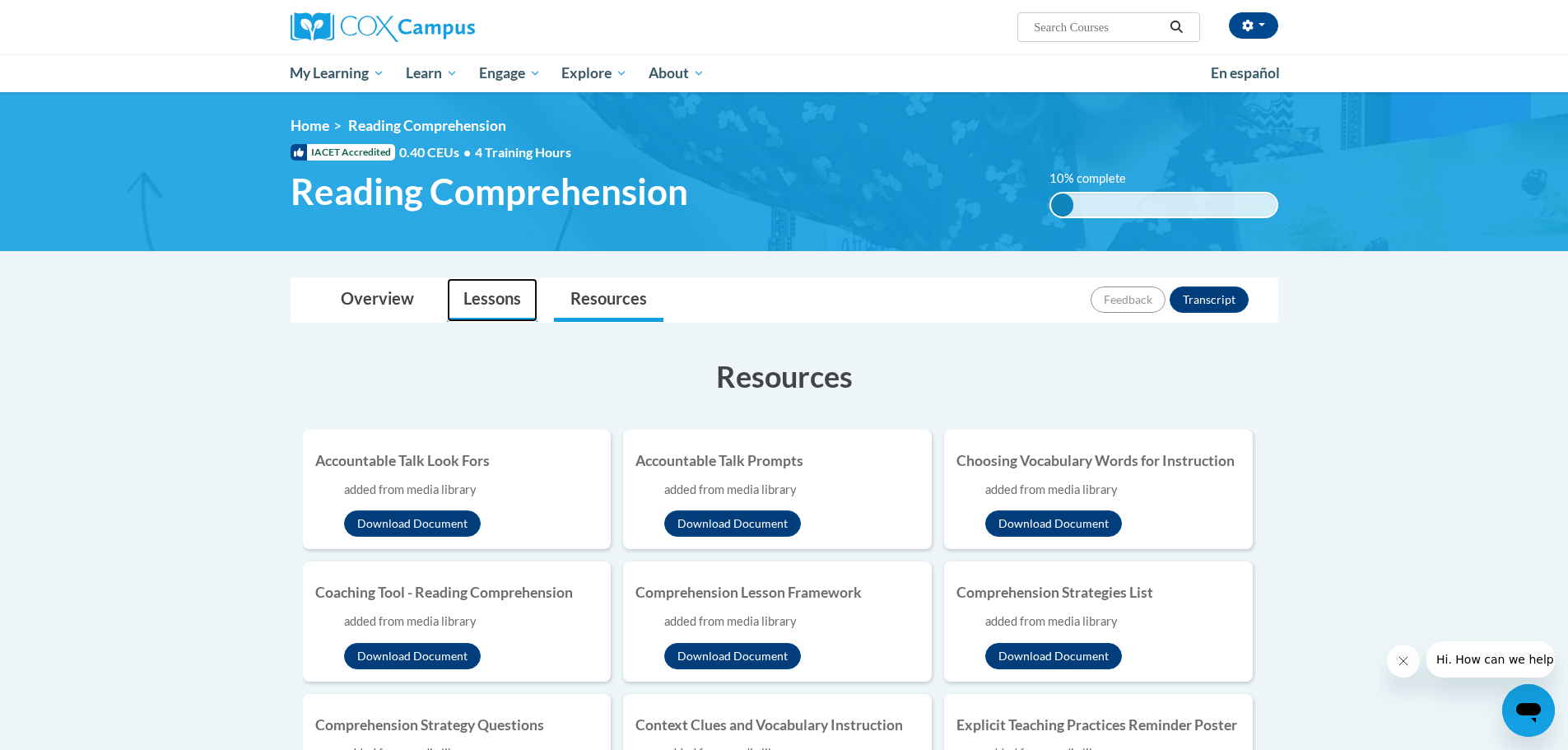
click at [496, 300] on link "Lessons" at bounding box center [492, 300] width 90 height 43
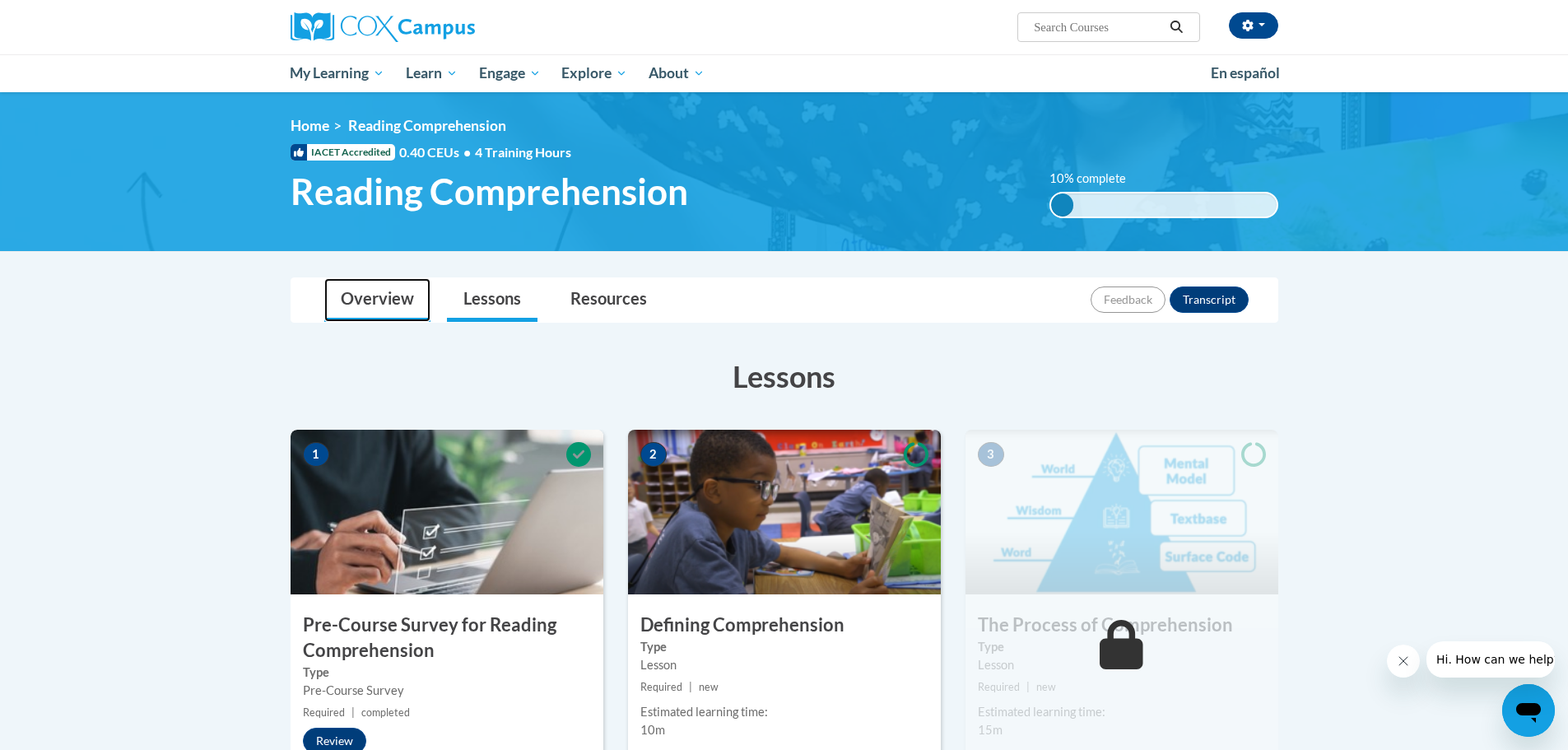
click at [370, 296] on link "Overview" at bounding box center [377, 300] width 106 height 43
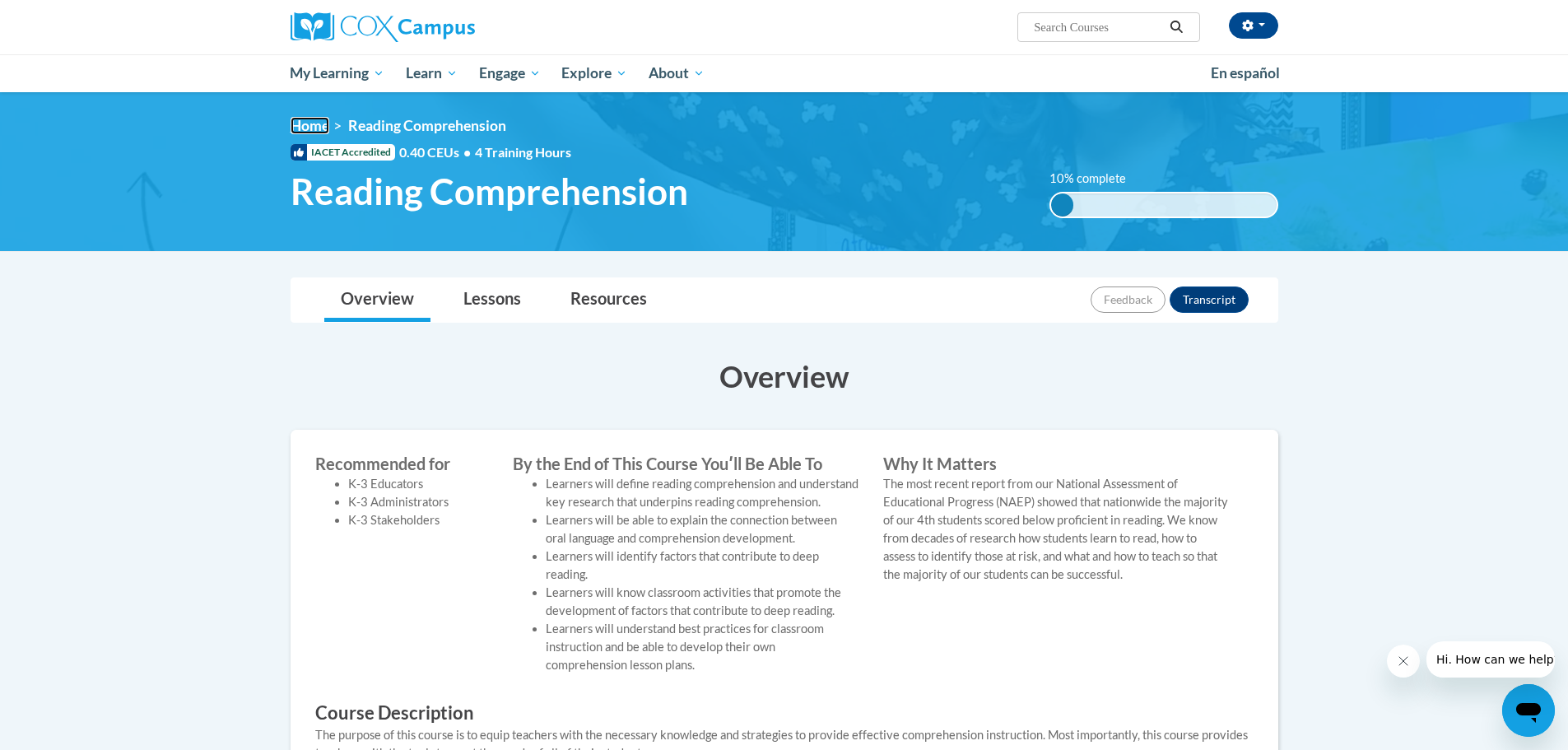
click at [319, 132] on link "Home" at bounding box center [309, 125] width 39 height 17
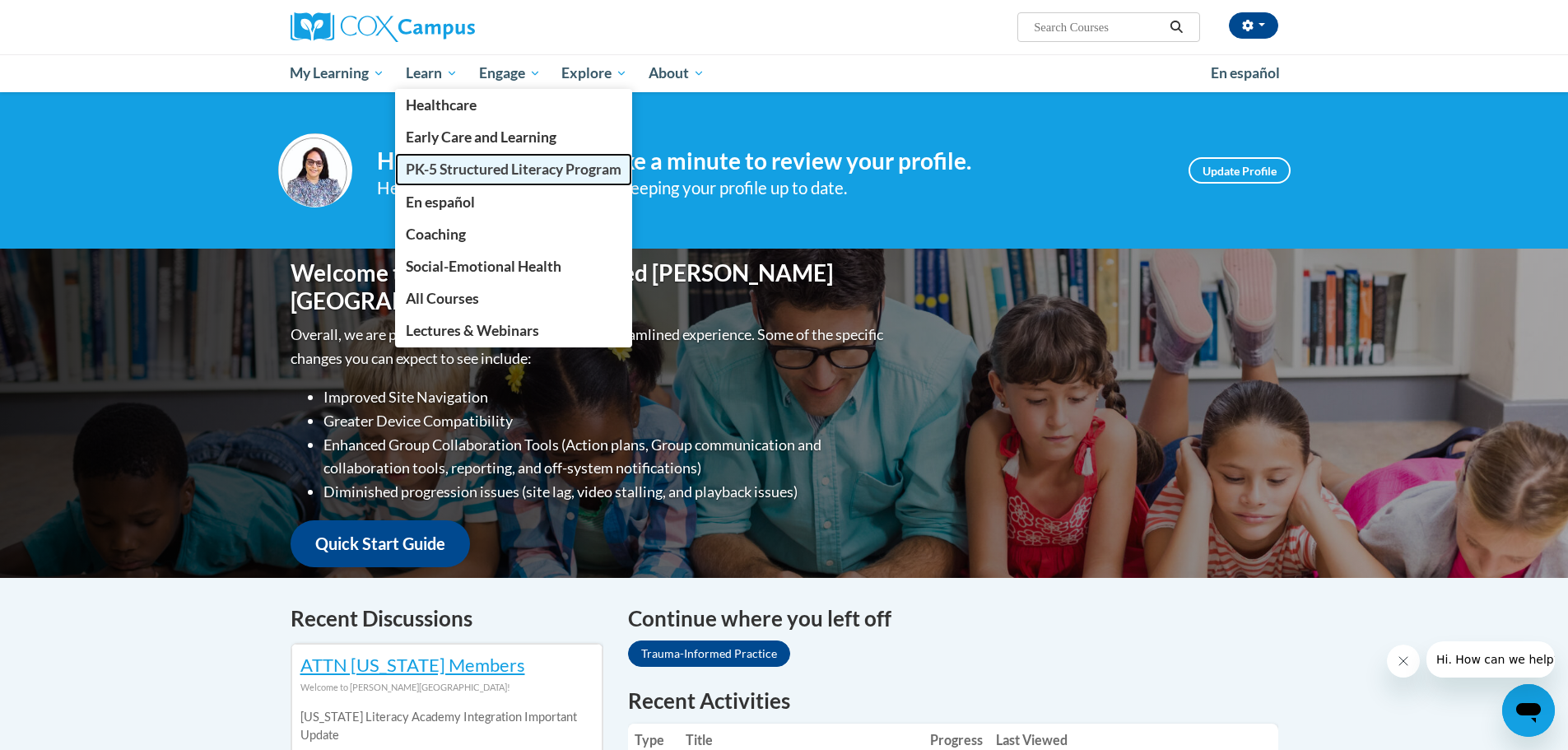
click at [470, 173] on span "PK-5 Structured Literacy Program" at bounding box center [514, 169] width 216 height 17
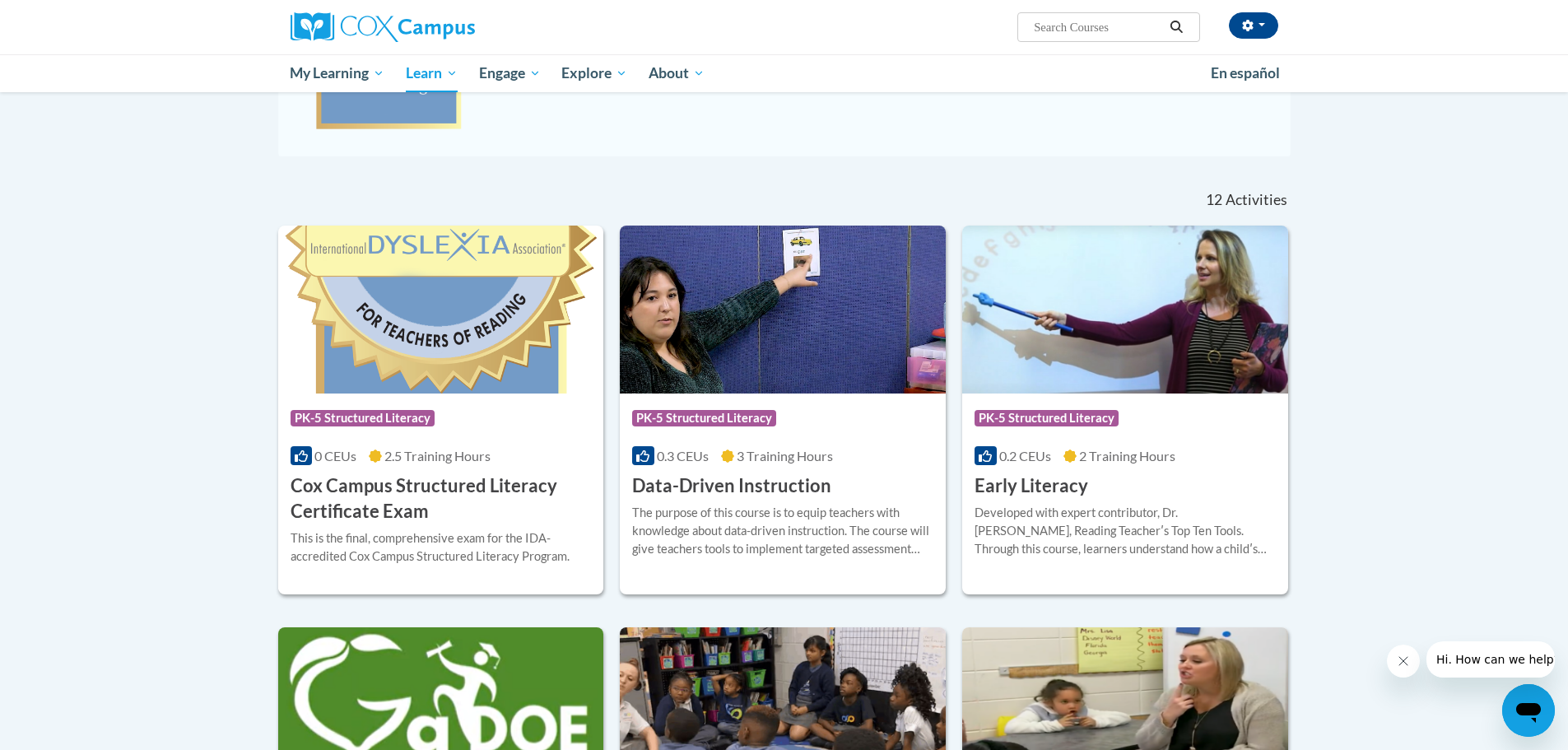
scroll to position [156, 0]
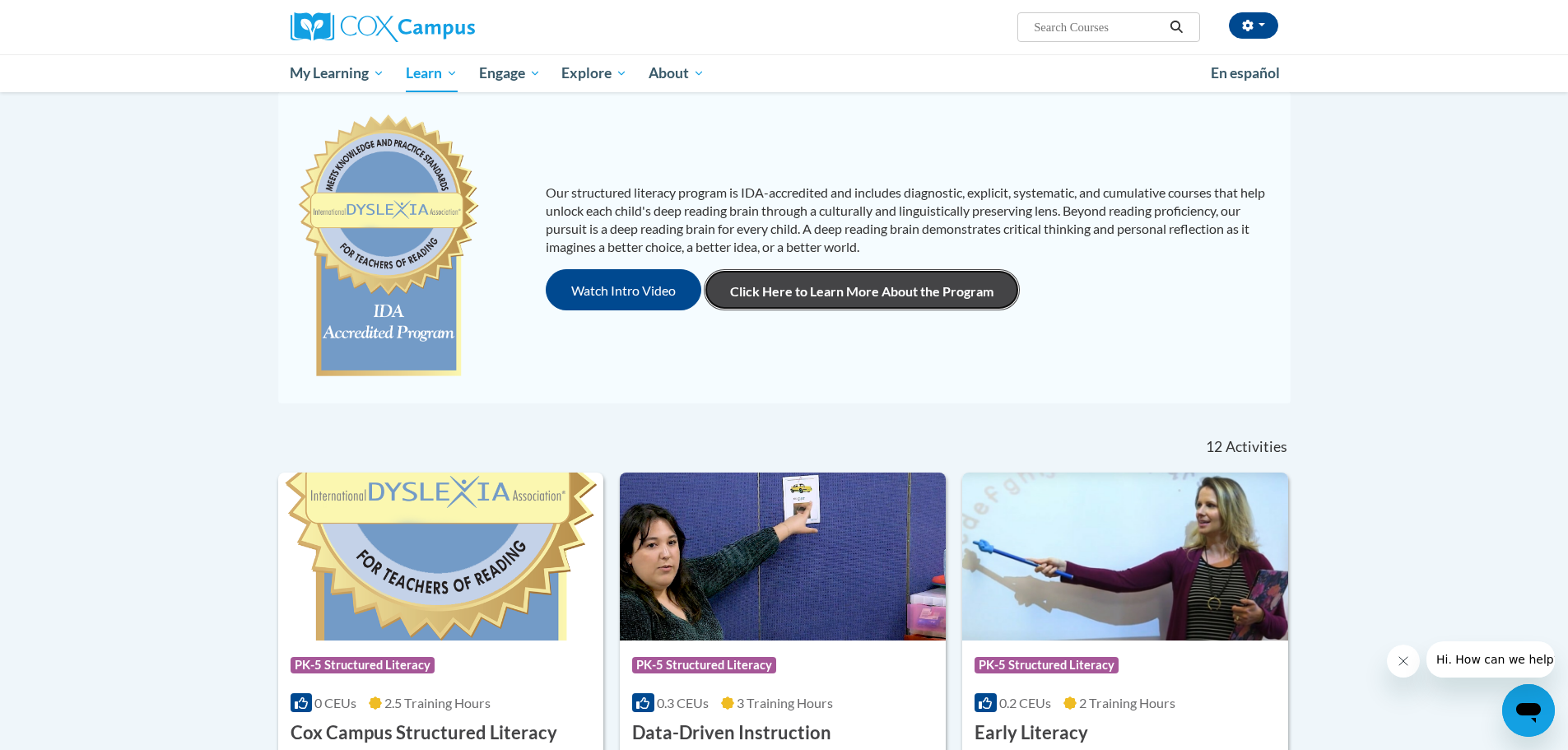
click at [852, 287] on link "Click Here to Learn More About the Program" at bounding box center [862, 290] width 316 height 41
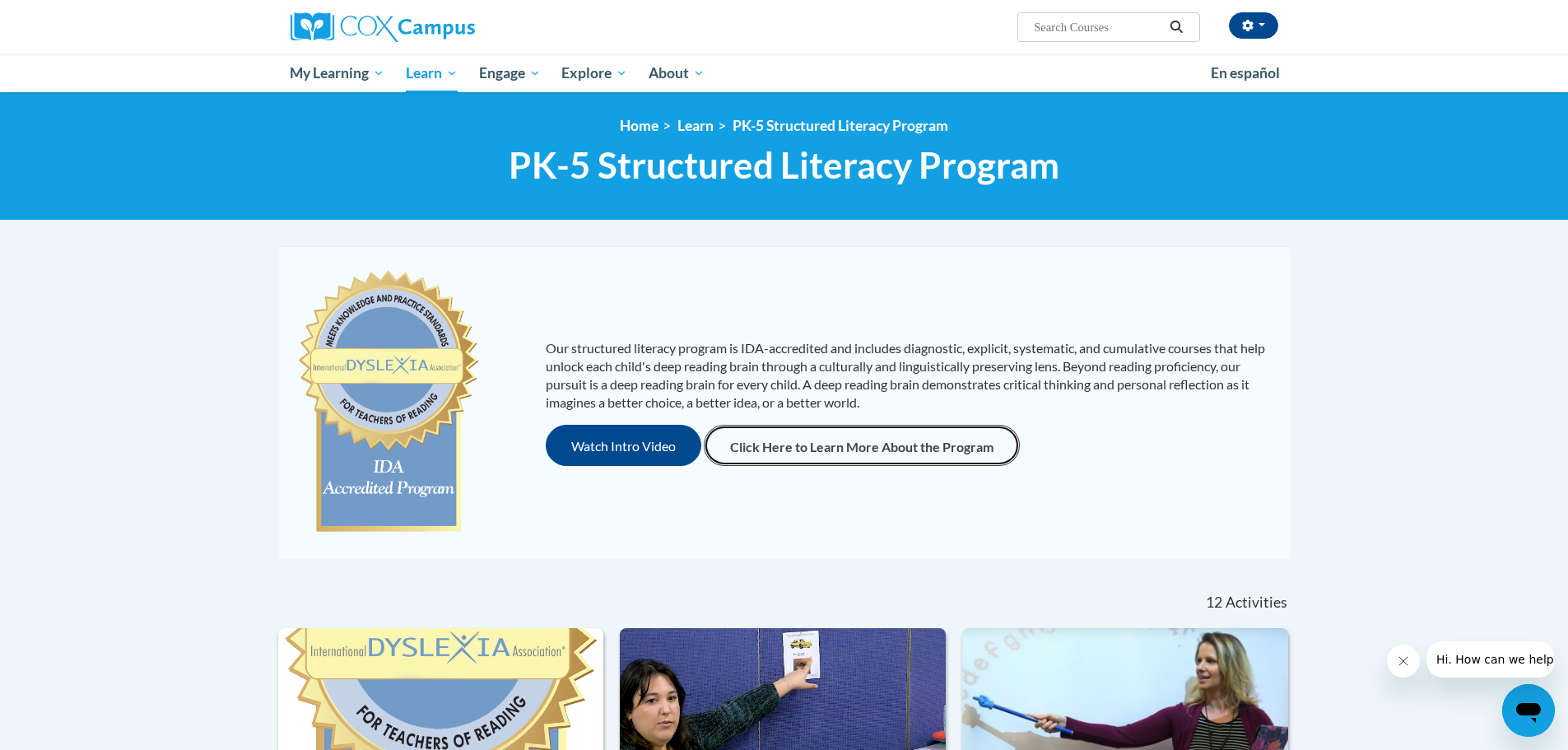
scroll to position [412, 0]
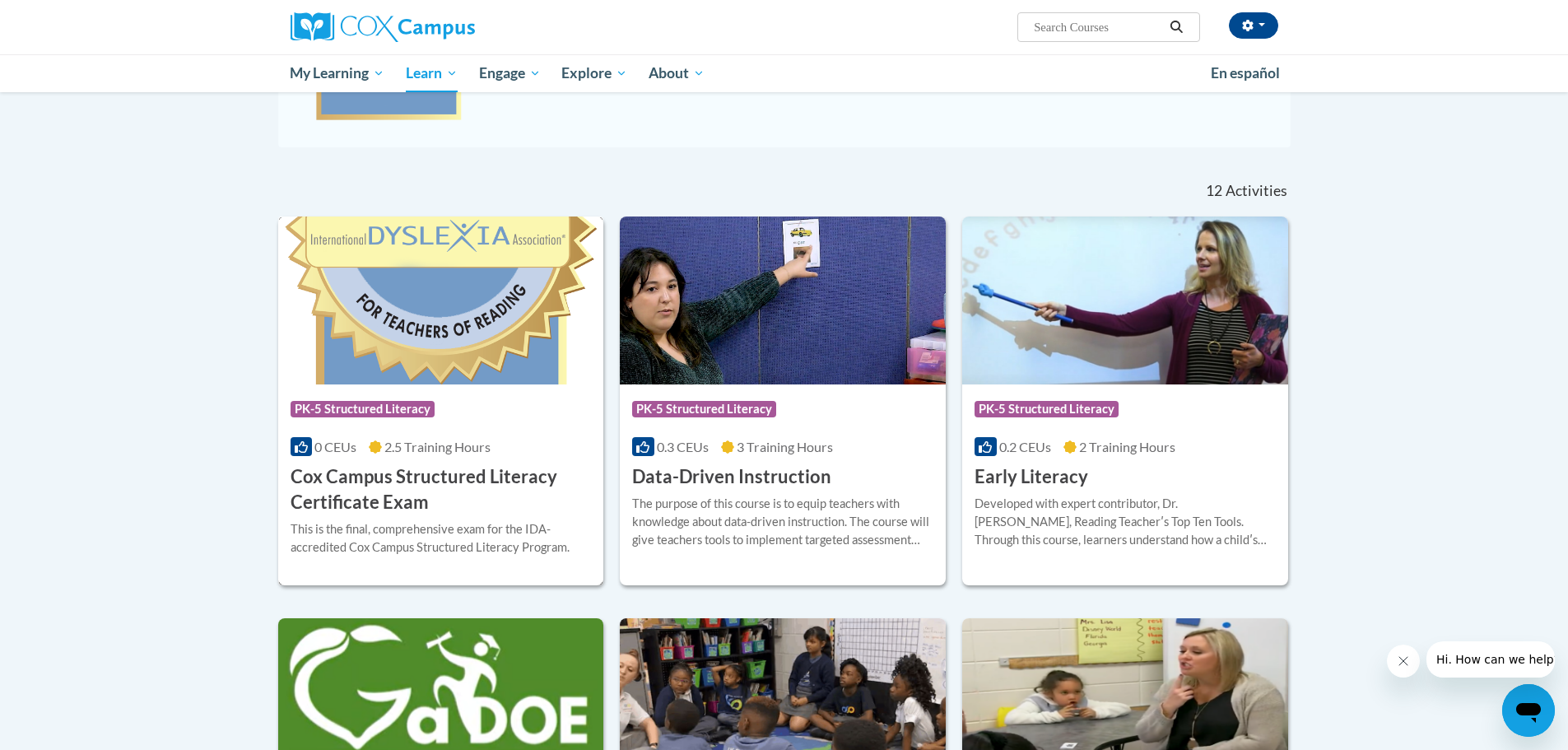
click at [461, 478] on h3 "Cox Campus Structured Literacy Certificate Exam" at bounding box center [441, 490] width 302 height 51
click at [803, 475] on h3 "Data-Driven Instruction" at bounding box center [732, 477] width 199 height 25
